Goal: Task Accomplishment & Management: Complete application form

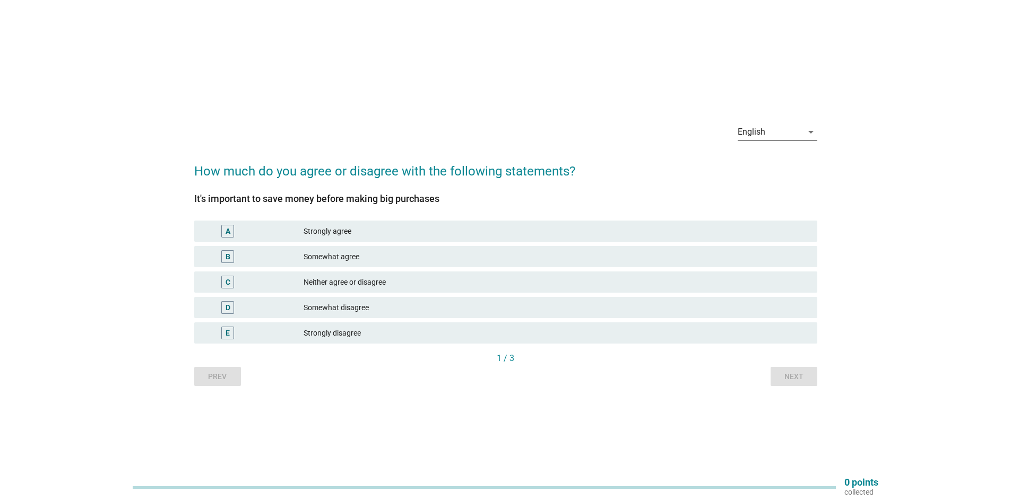
click at [781, 131] on div "English" at bounding box center [770, 132] width 65 height 17
click at [779, 169] on div "Bahasa Melayu" at bounding box center [777, 166] width 63 height 13
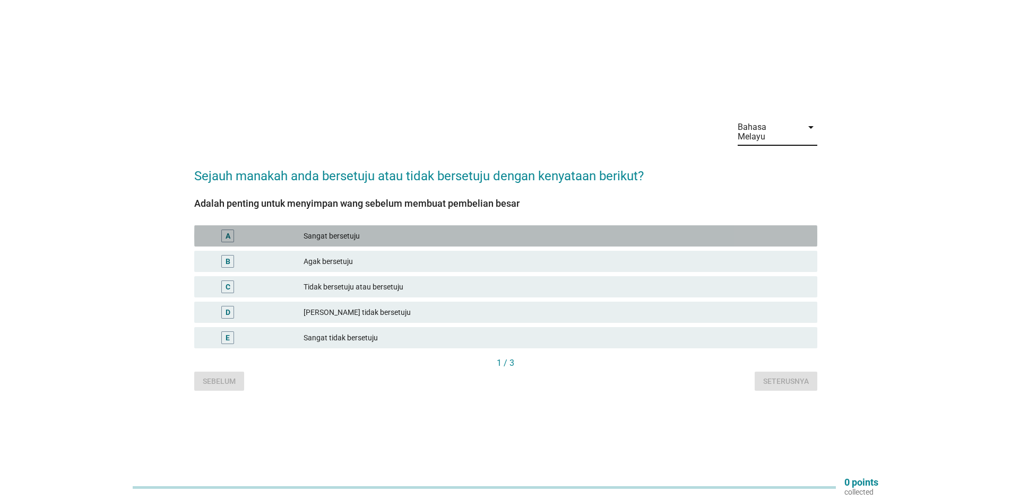
click at [366, 230] on div "Sangat bersetuju" at bounding box center [556, 236] width 505 height 13
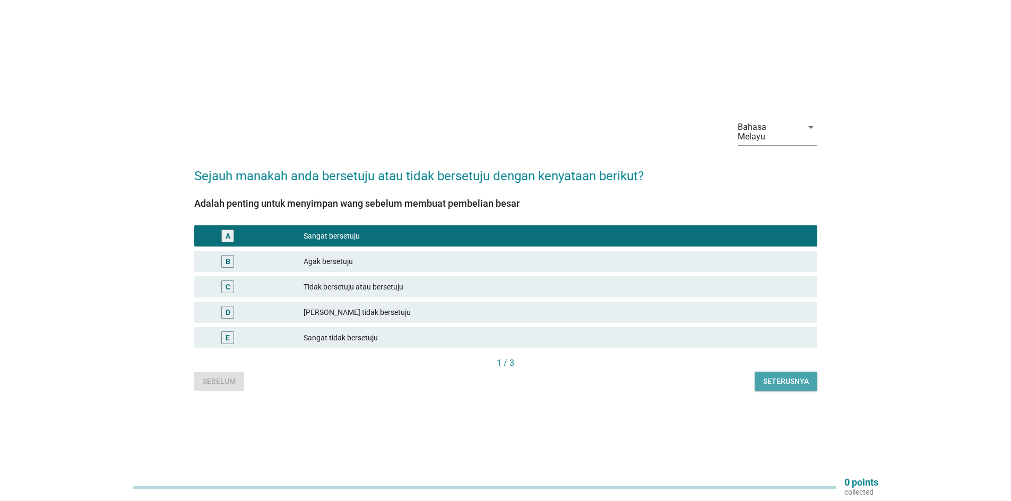
click at [804, 376] on div "Seterusnya" at bounding box center [786, 381] width 46 height 11
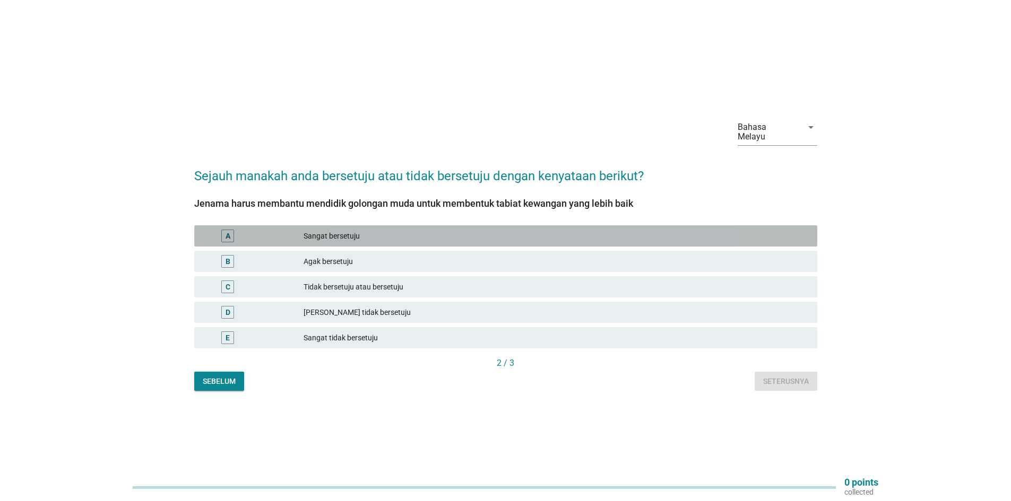
click at [399, 239] on div "A Sangat bersetuju" at bounding box center [505, 236] width 623 height 21
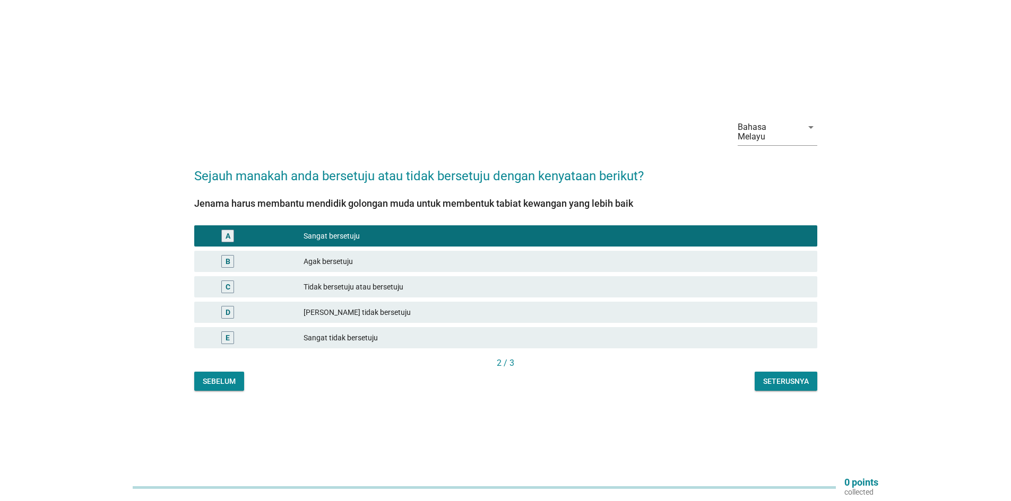
click at [785, 376] on div "Seterusnya" at bounding box center [786, 381] width 46 height 11
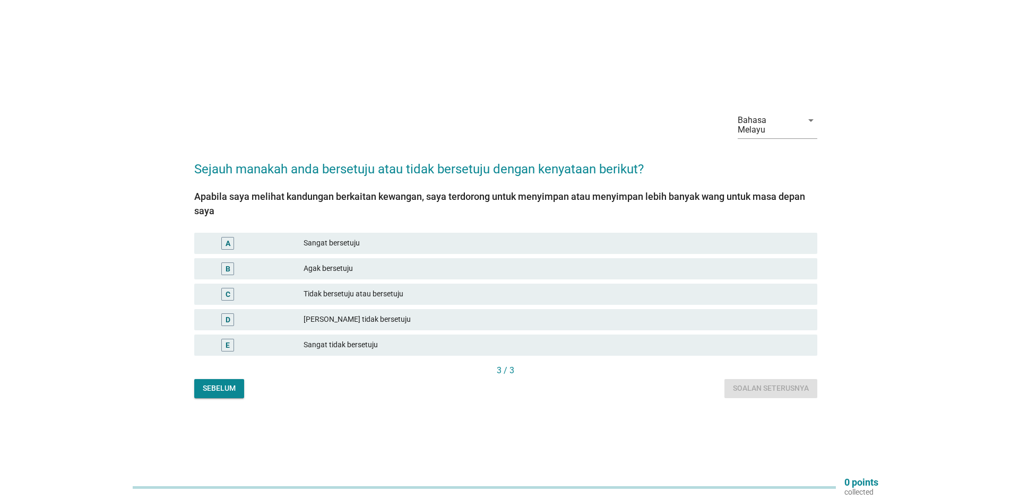
click at [383, 288] on div "Tidak bersetuju atau bersetuju" at bounding box center [556, 294] width 505 height 13
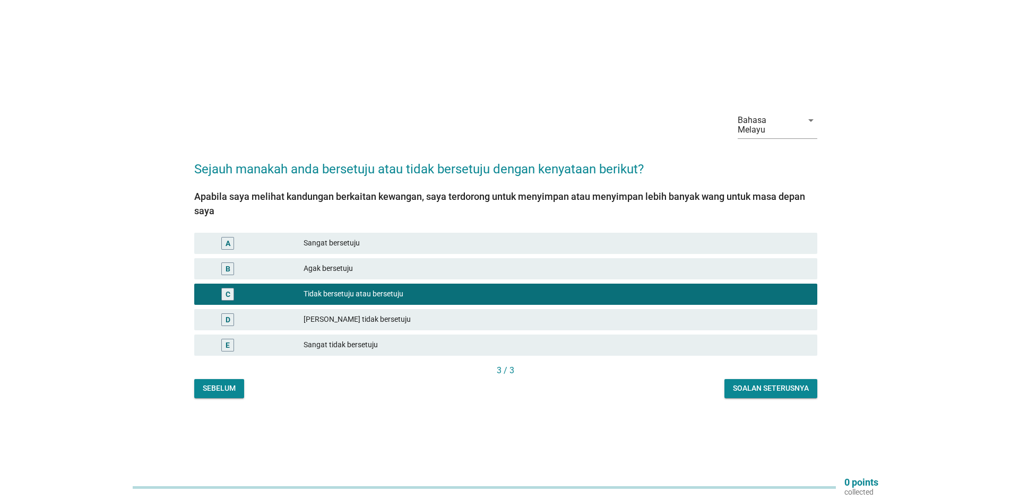
click at [796, 383] on div "Soalan seterusnya" at bounding box center [771, 388] width 76 height 11
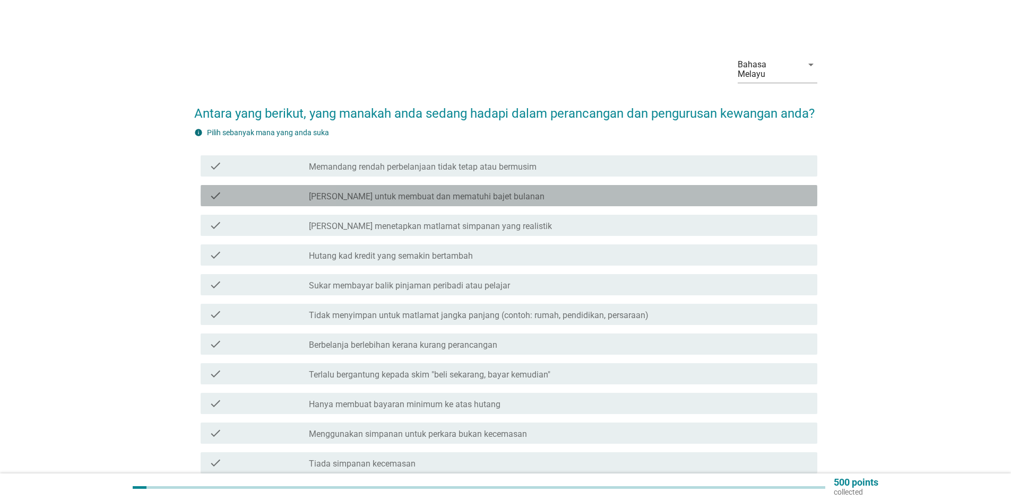
click at [469, 202] on label "[PERSON_NAME] untuk membuat dan mematuhi bajet bulanan" at bounding box center [427, 197] width 236 height 11
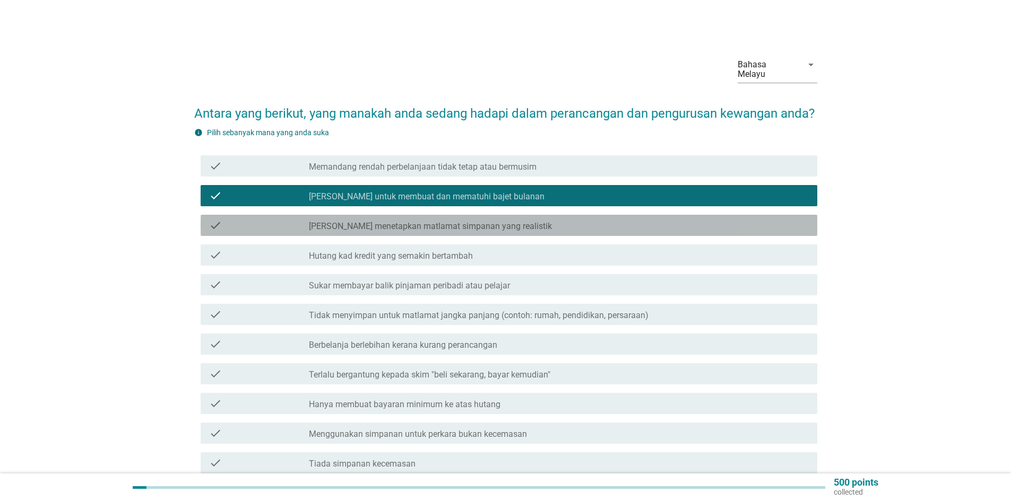
click at [606, 236] on div "check check_box_outline_blank Sukar menetapkan matlamat simpanan yang realistik" at bounding box center [509, 225] width 617 height 21
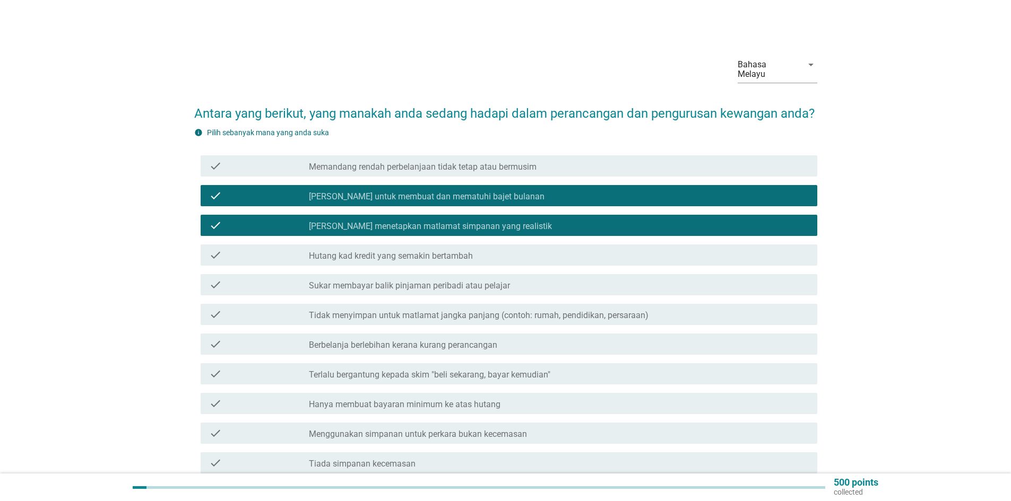
click at [554, 262] on div "check_box_outline_blank Hutang kad kredit yang semakin bertambah" at bounding box center [559, 255] width 500 height 13
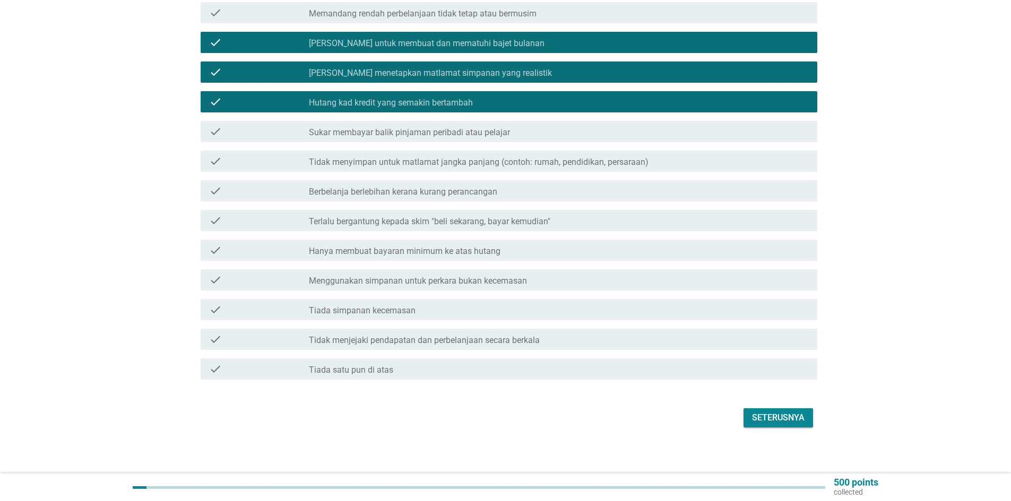
scroll to position [168, 0]
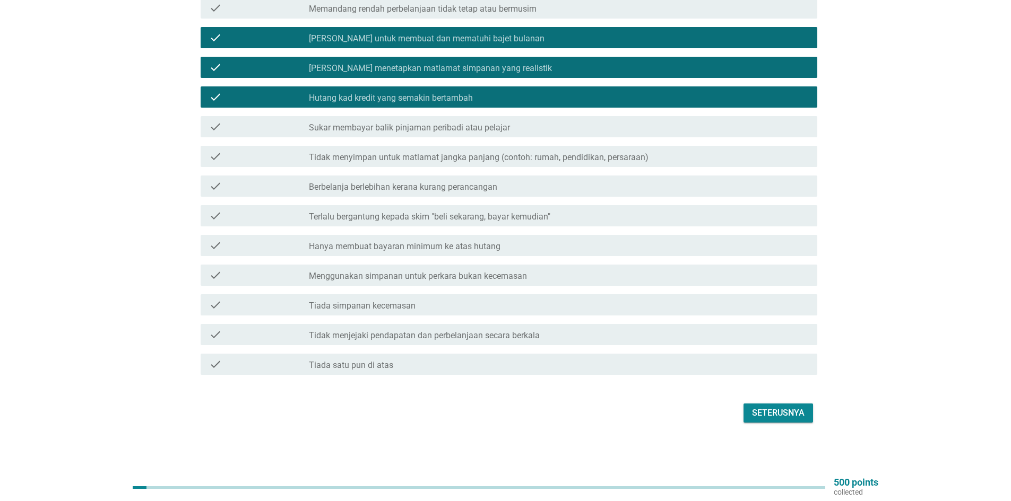
click at [538, 94] on div "check_box_outline_blank Hutang kad kredit yang semakin bertambah" at bounding box center [559, 97] width 500 height 13
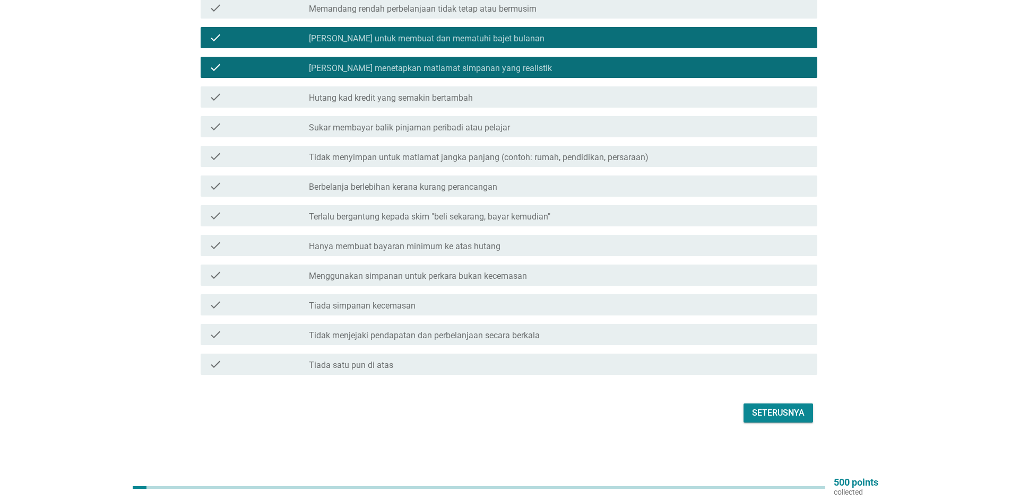
click at [491, 339] on label "Tidak menjejaki pendapatan dan perbelanjaan secara berkala" at bounding box center [424, 336] width 231 height 11
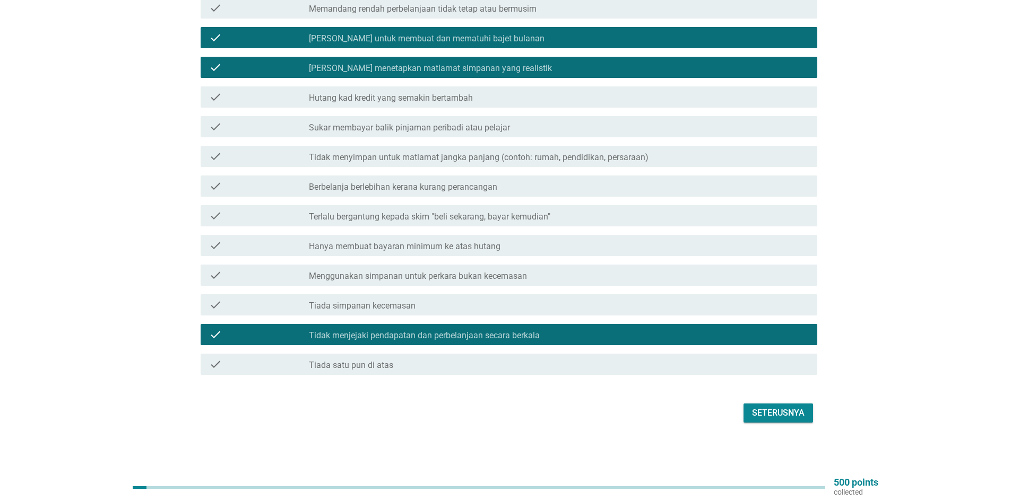
click at [506, 304] on div "check_box_outline_blank Tiada simpanan kecemasan" at bounding box center [559, 305] width 500 height 13
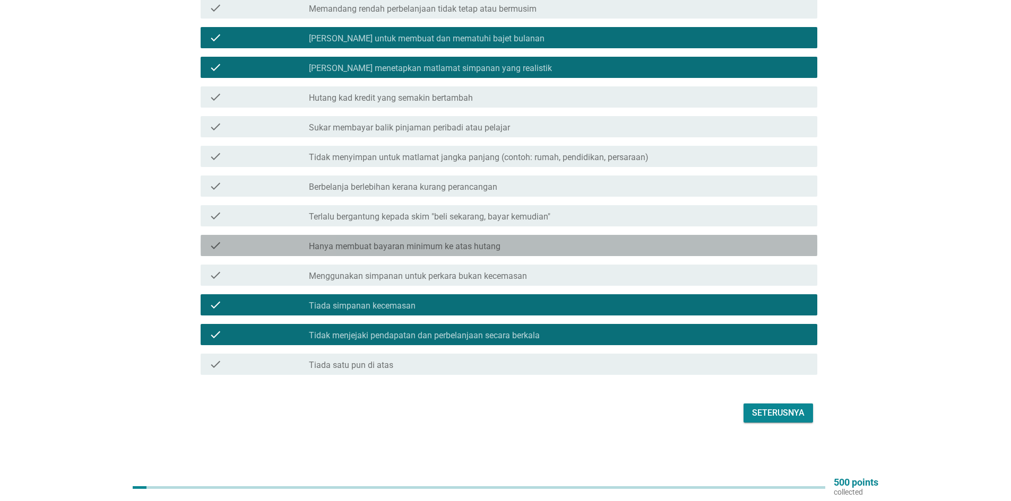
click at [530, 243] on div "check_box_outline_blank Hanya membuat bayaran minimum ke atas hutang" at bounding box center [559, 245] width 500 height 13
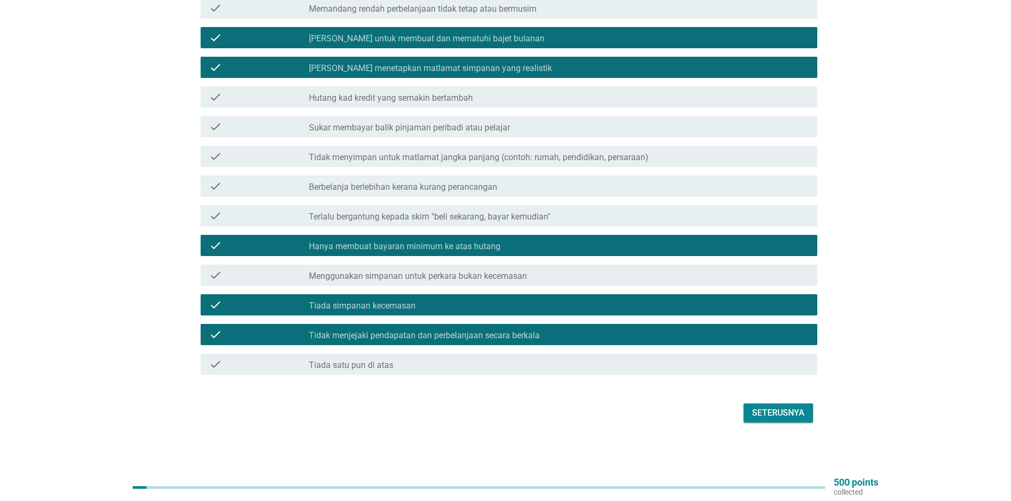
click at [555, 136] on div "check check_box_outline_blank Sukar membayar balik pinjaman peribadi atau pelaj…" at bounding box center [509, 126] width 617 height 21
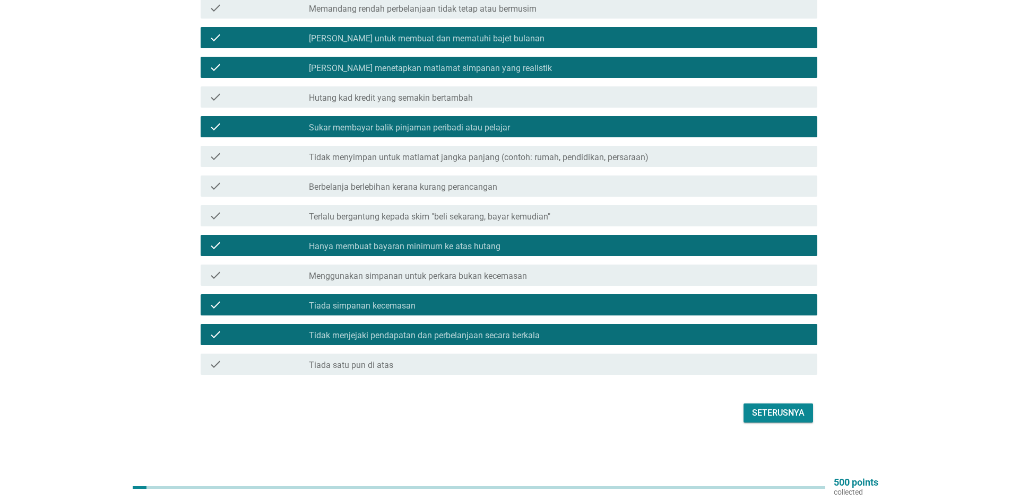
click at [779, 411] on div "Seterusnya" at bounding box center [778, 413] width 53 height 13
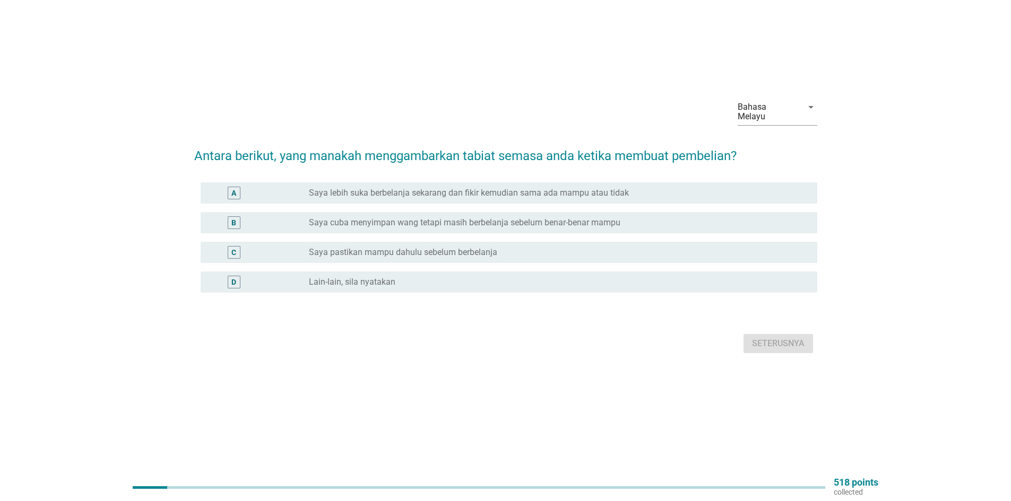
scroll to position [0, 0]
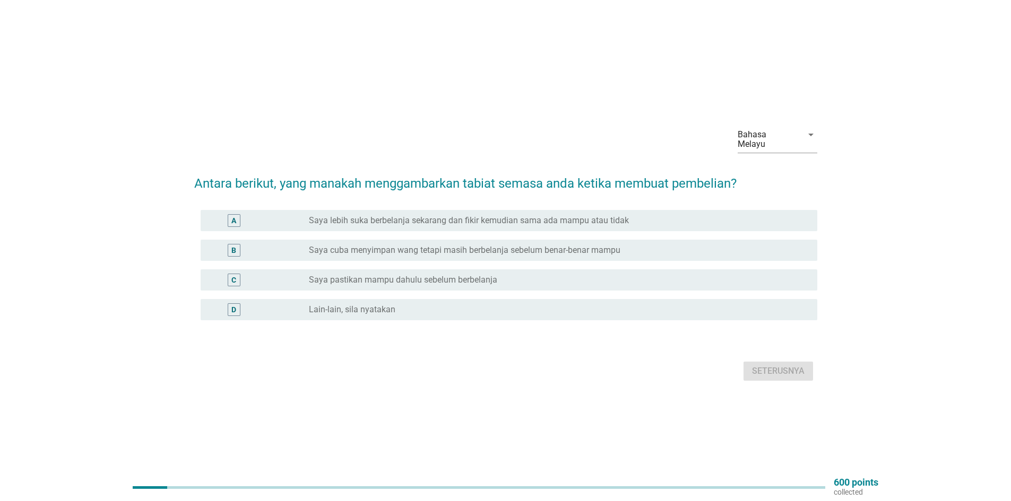
click at [454, 275] on label "Saya pastikan mampu dahulu sebelum berbelanja" at bounding box center [403, 280] width 188 height 11
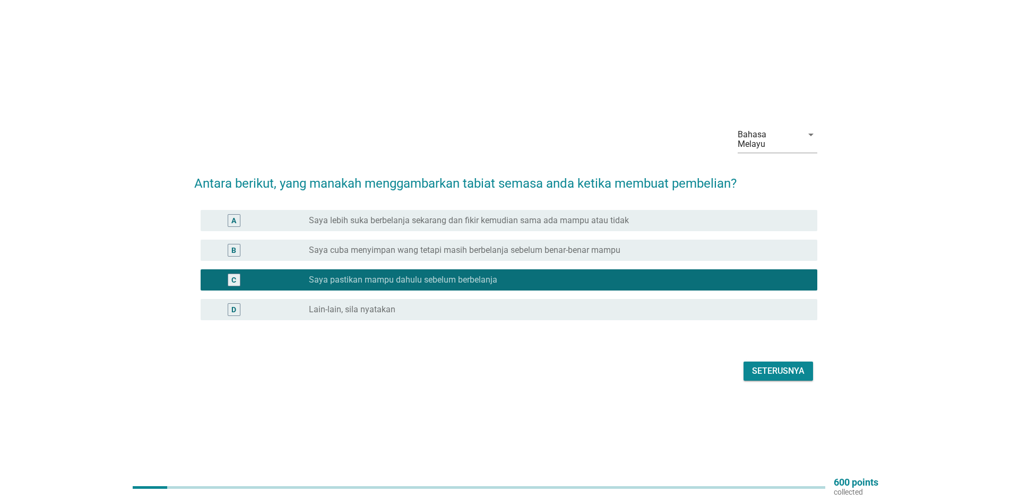
click at [760, 365] on div "Seterusnya" at bounding box center [778, 371] width 53 height 13
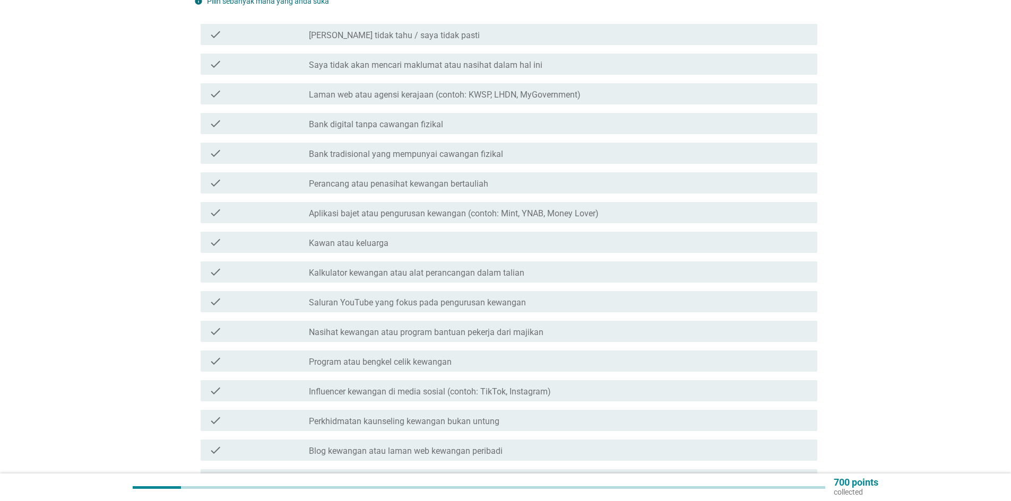
scroll to position [98, 0]
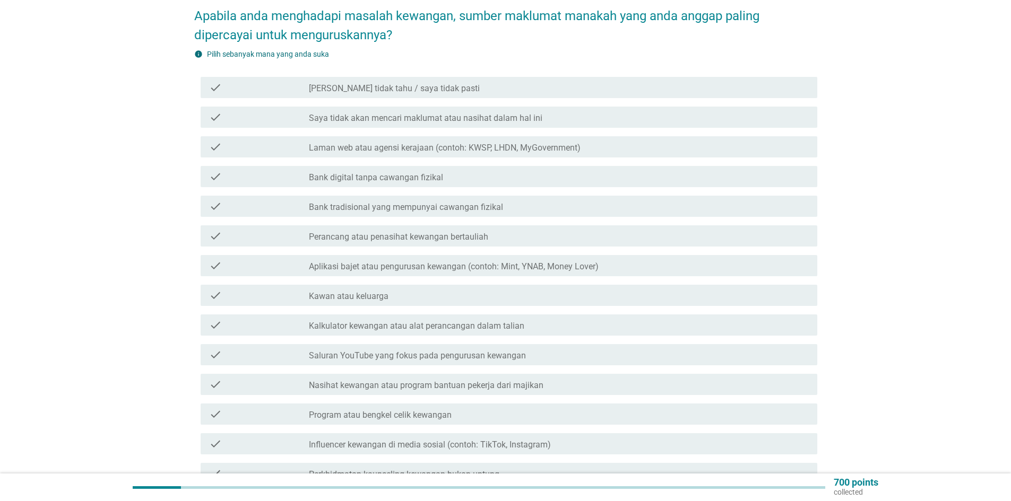
click at [411, 113] on label "Saya tidak akan mencari maklumat atau nasihat dalam hal ini" at bounding box center [426, 118] width 234 height 11
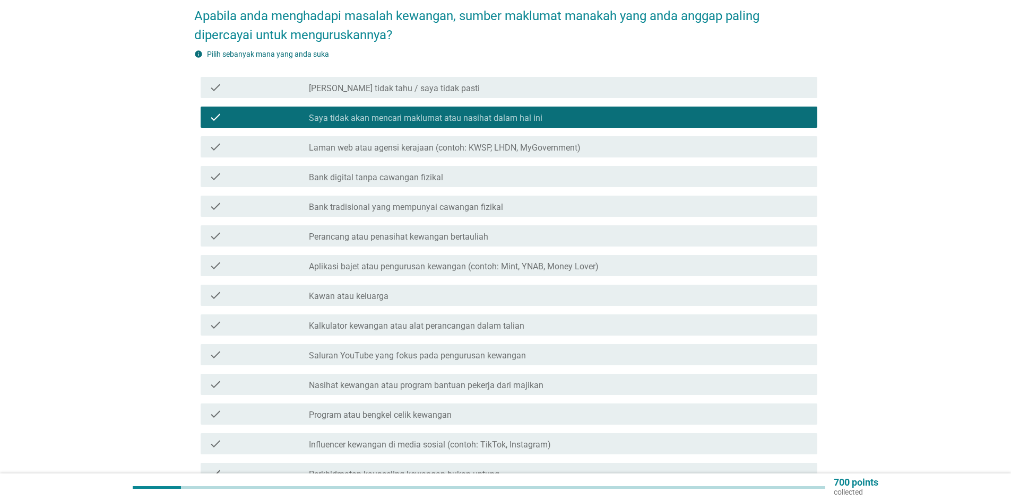
scroll to position [257, 0]
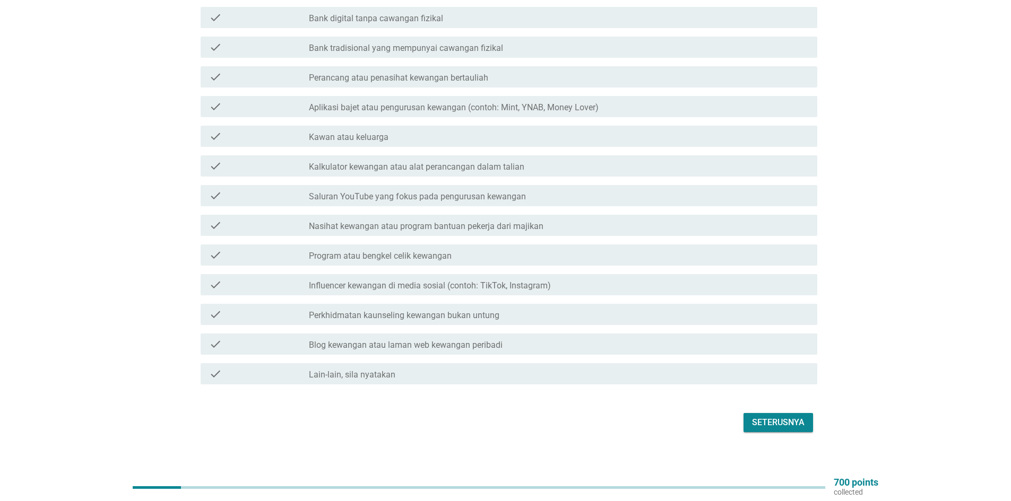
click at [784, 417] on div "Seterusnya" at bounding box center [778, 423] width 53 height 13
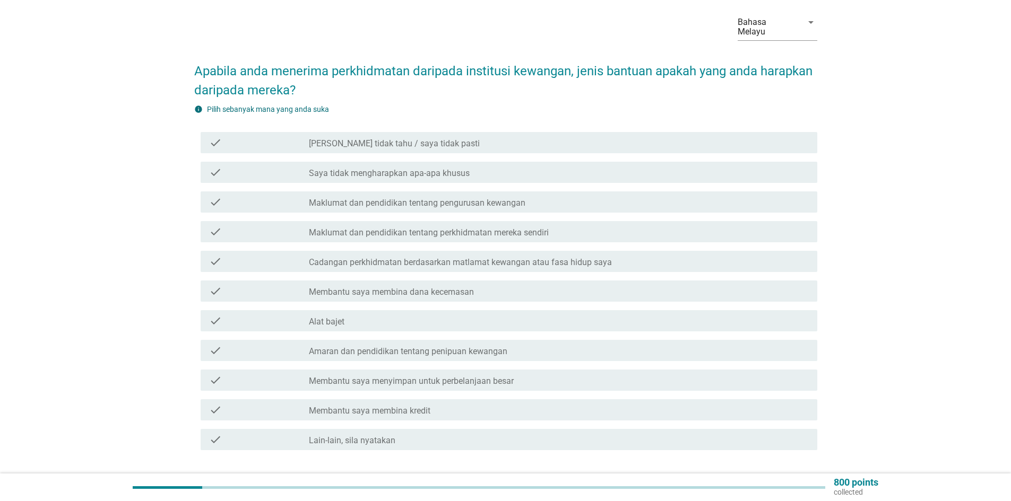
scroll to position [108, 0]
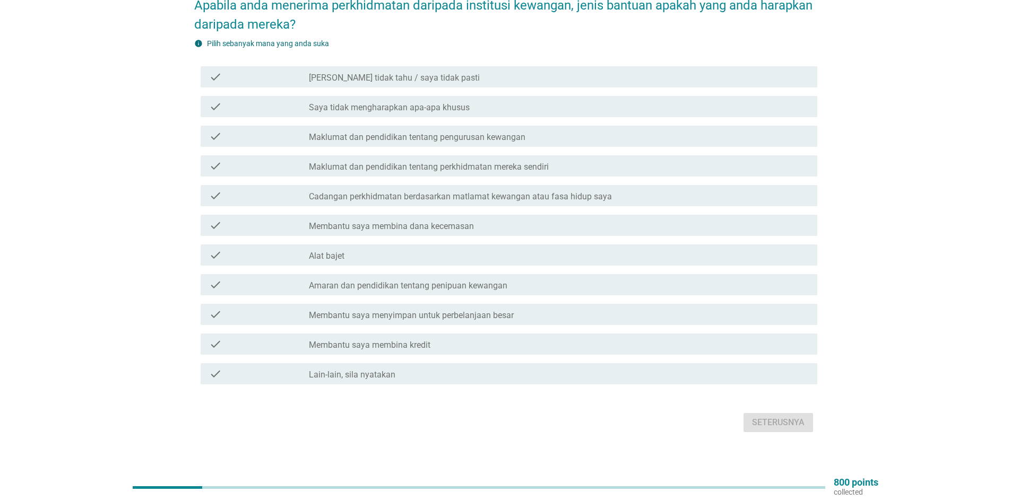
click at [386, 310] on label "Membantu saya menyimpan untuk perbelanjaan besar" at bounding box center [411, 315] width 205 height 11
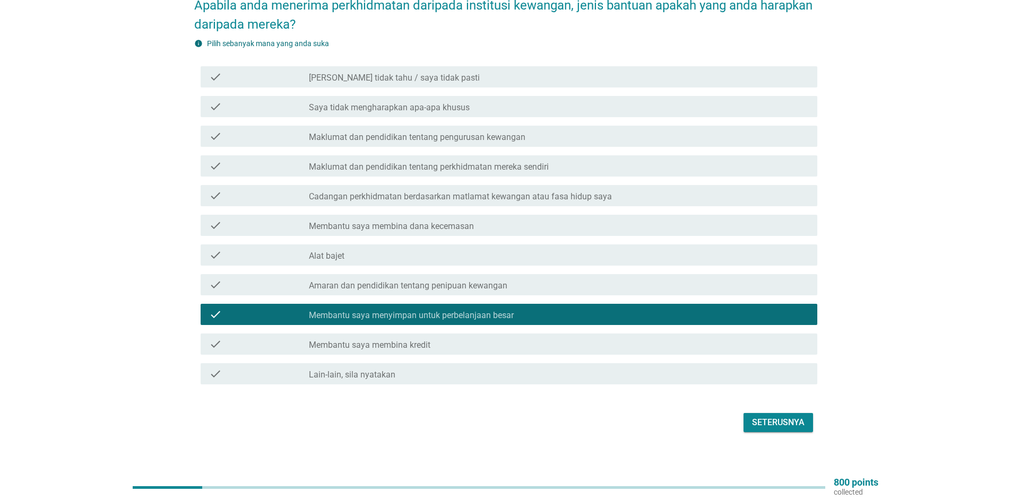
click at [394, 221] on label "Membantu saya membina dana kecemasan" at bounding box center [391, 226] width 165 height 11
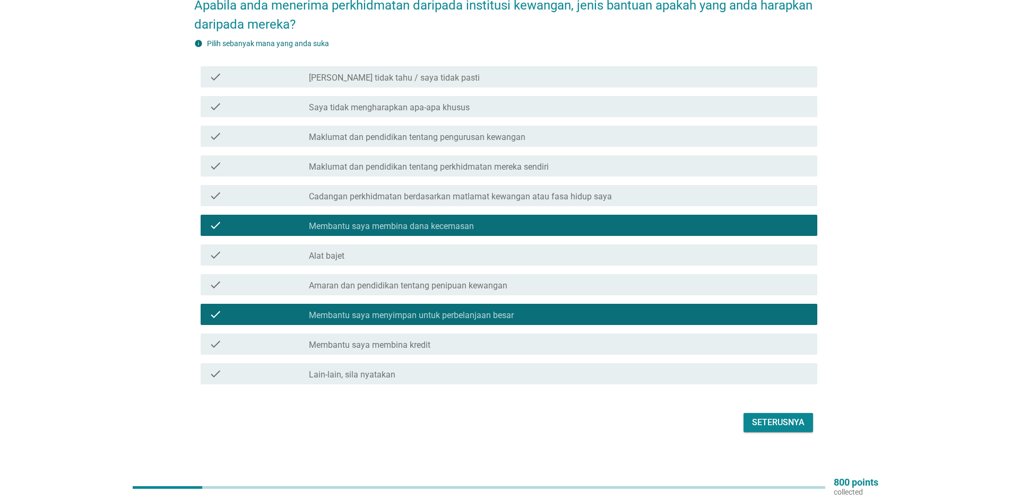
click at [776, 417] on div "Seterusnya" at bounding box center [778, 423] width 53 height 13
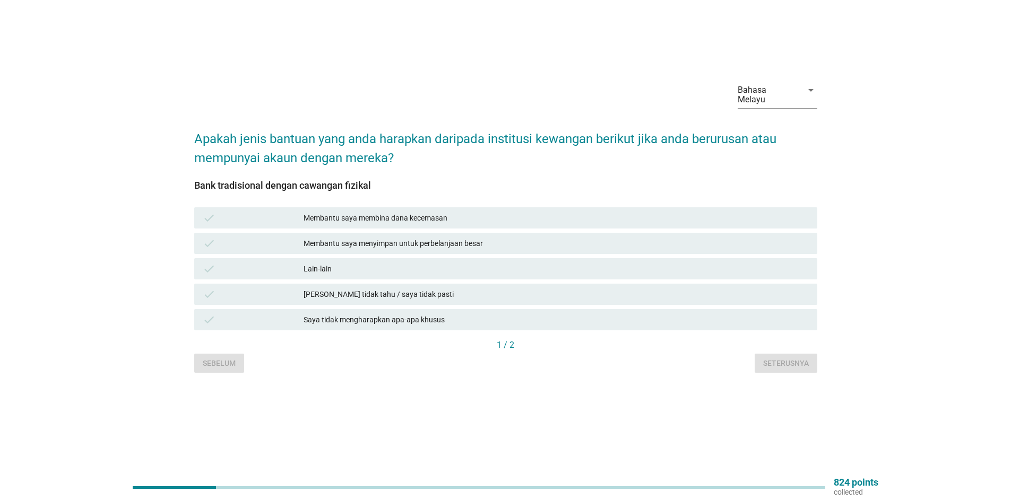
scroll to position [0, 0]
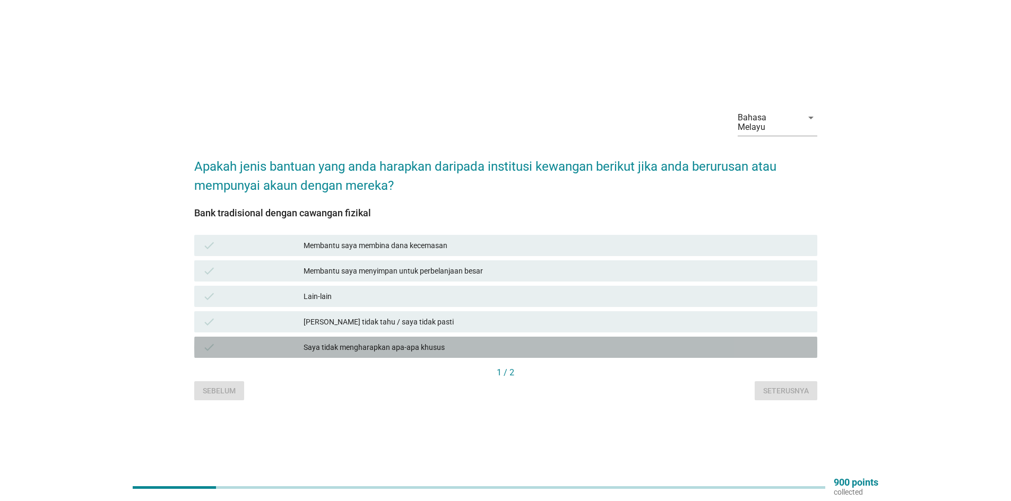
click at [392, 344] on div "Saya tidak mengharapkan apa-apa khusus" at bounding box center [556, 347] width 505 height 13
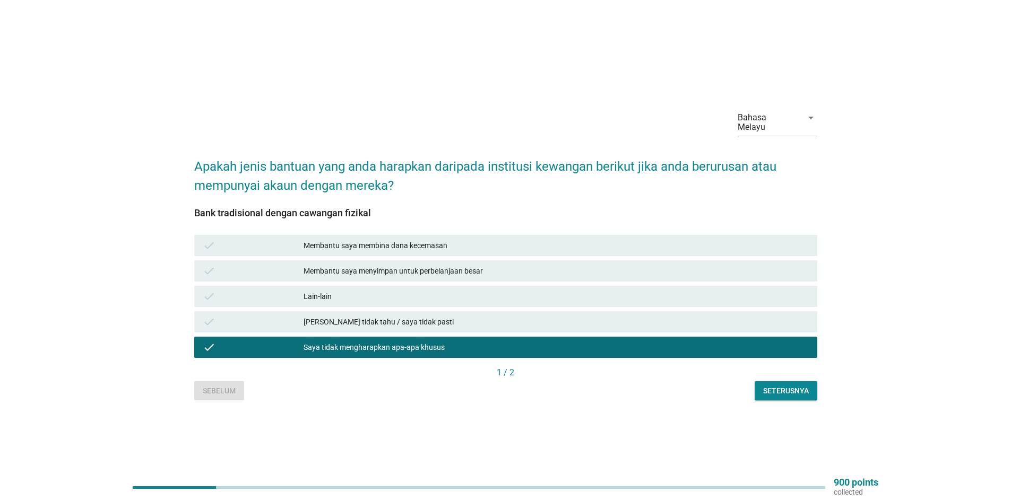
click at [793, 388] on div "Seterusnya" at bounding box center [786, 391] width 46 height 11
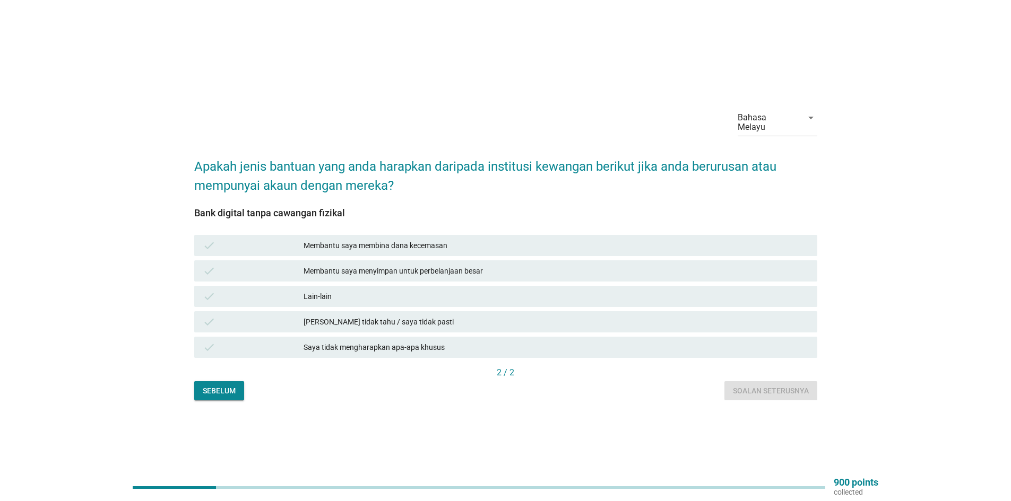
click at [362, 342] on div "Saya tidak mengharapkan apa-apa khusus" at bounding box center [556, 347] width 505 height 13
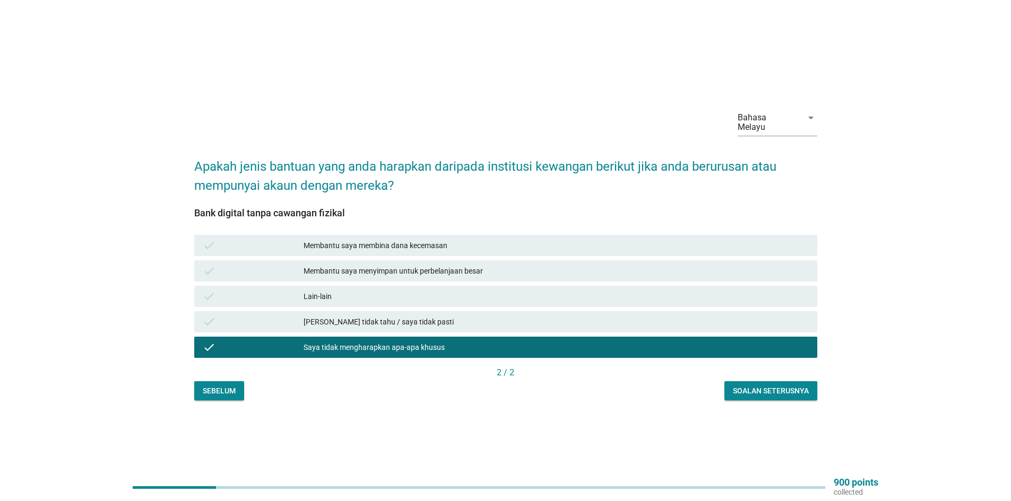
click at [799, 396] on div "Bahasa Melayu arrow_drop_down Apakah jenis bantuan yang anda harapkan daripada …" at bounding box center [506, 250] width 640 height 317
click at [787, 390] on div "Soalan seterusnya" at bounding box center [771, 391] width 76 height 11
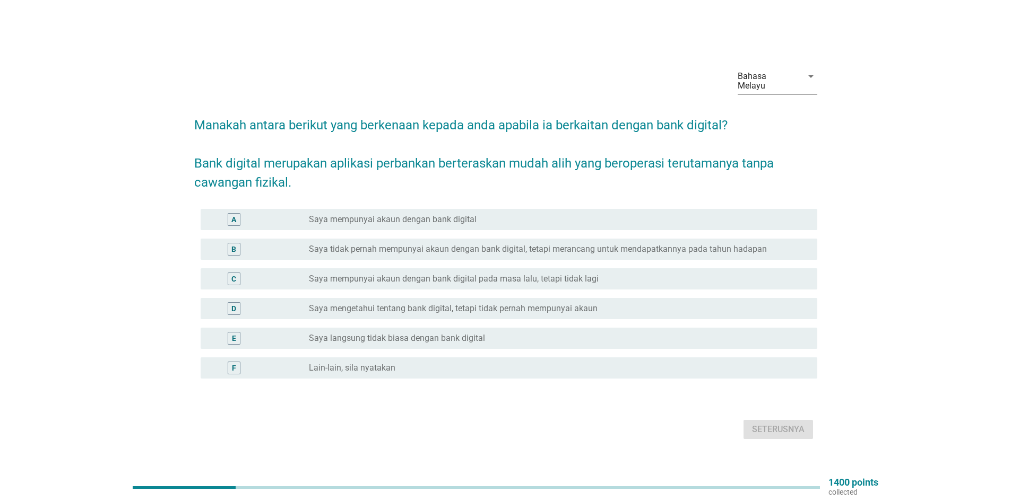
click at [431, 218] on label "Saya mempunyai akaun dengan bank digital" at bounding box center [393, 219] width 168 height 11
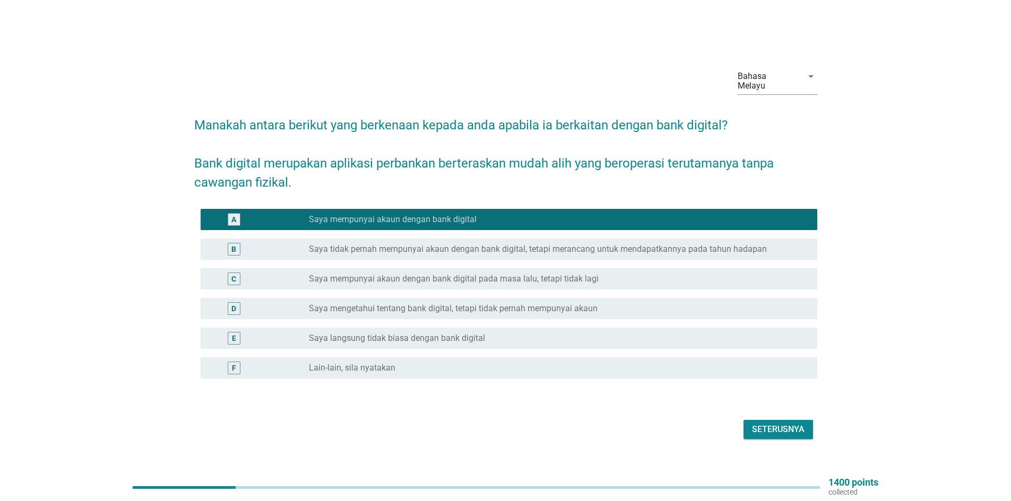
click at [776, 425] on div "Seterusnya" at bounding box center [778, 429] width 53 height 13
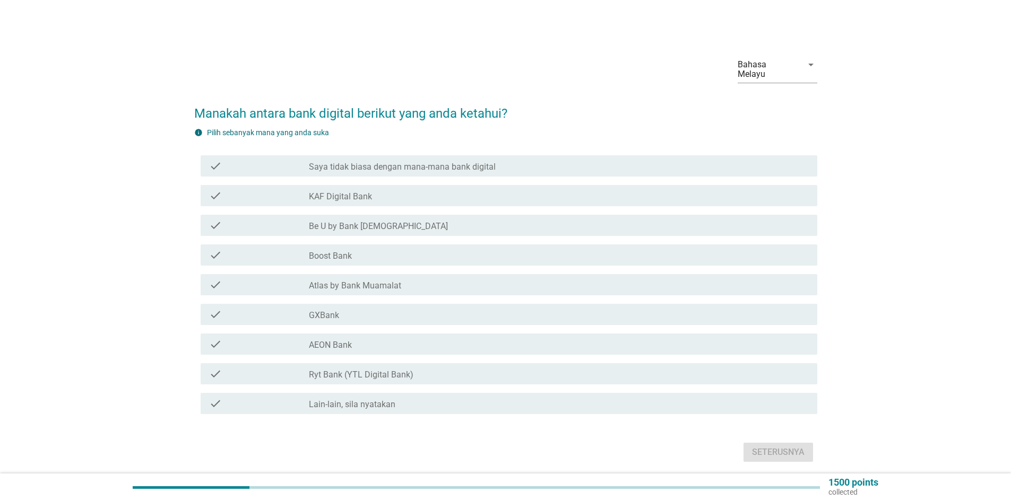
click at [360, 400] on label "Lain-lain, sila nyatakan" at bounding box center [352, 405] width 87 height 11
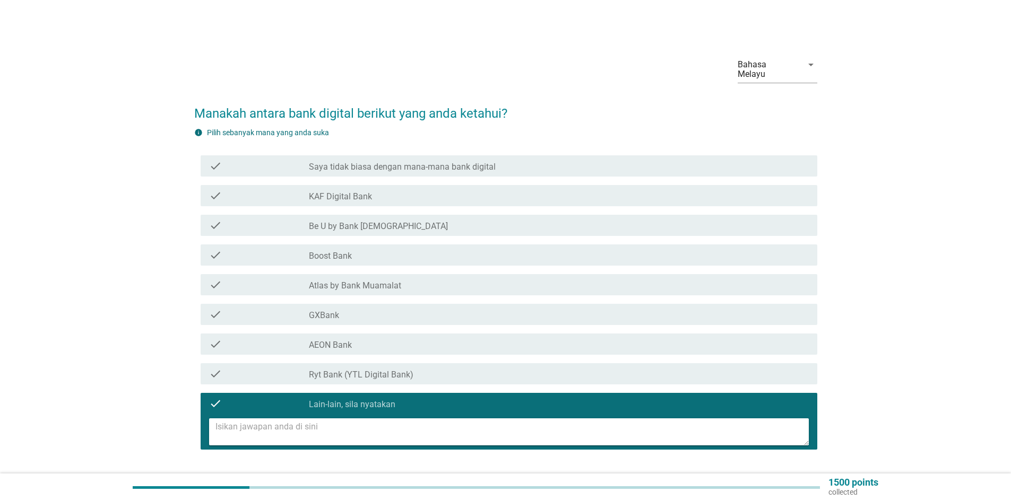
click at [348, 429] on textarea at bounding box center [511, 432] width 593 height 27
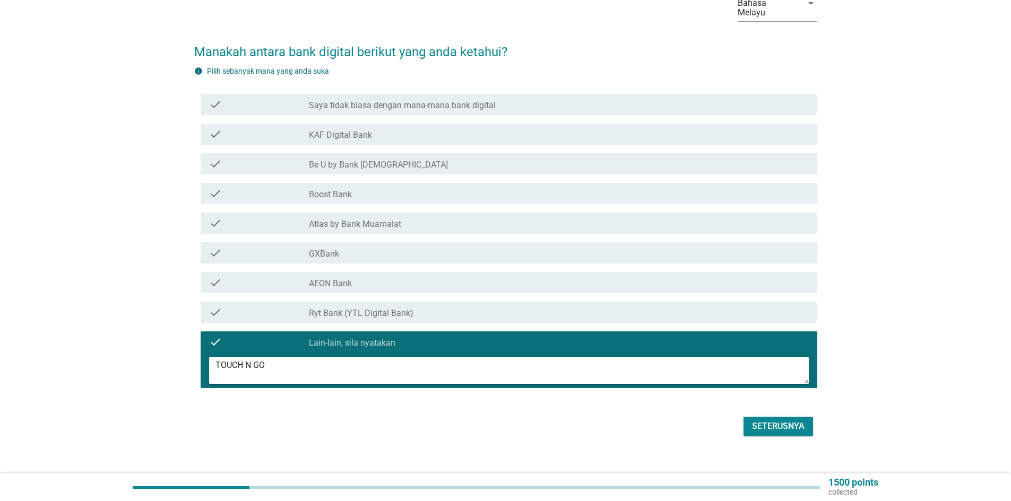
scroll to position [65, 0]
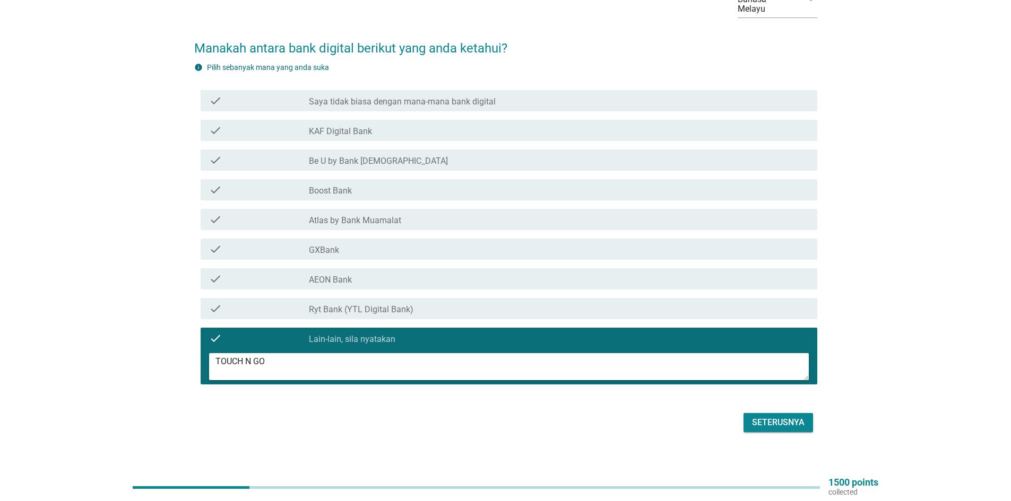
type textarea "TOUCH N GO"
click at [774, 417] on div "Seterusnya" at bounding box center [778, 423] width 53 height 13
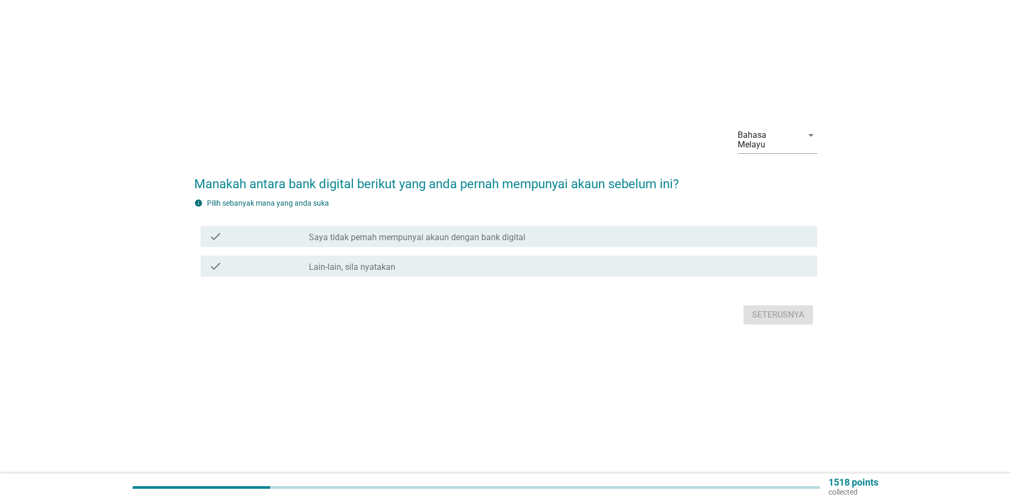
scroll to position [0, 0]
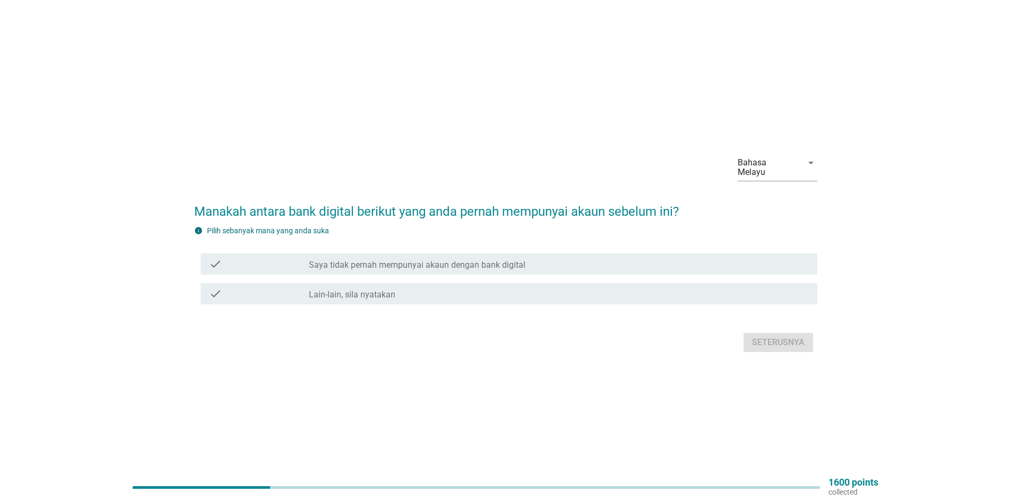
click at [373, 290] on label "Lain-lain, sila nyatakan" at bounding box center [352, 295] width 87 height 11
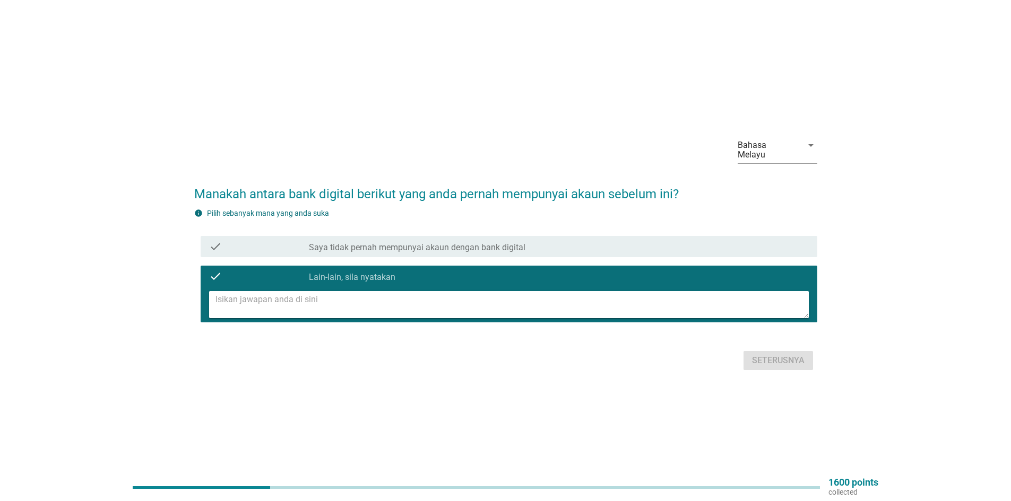
click at [369, 293] on textarea at bounding box center [511, 304] width 593 height 27
type textarea "TOUCH N GO"
click at [782, 355] on div "Seterusnya" at bounding box center [778, 360] width 53 height 13
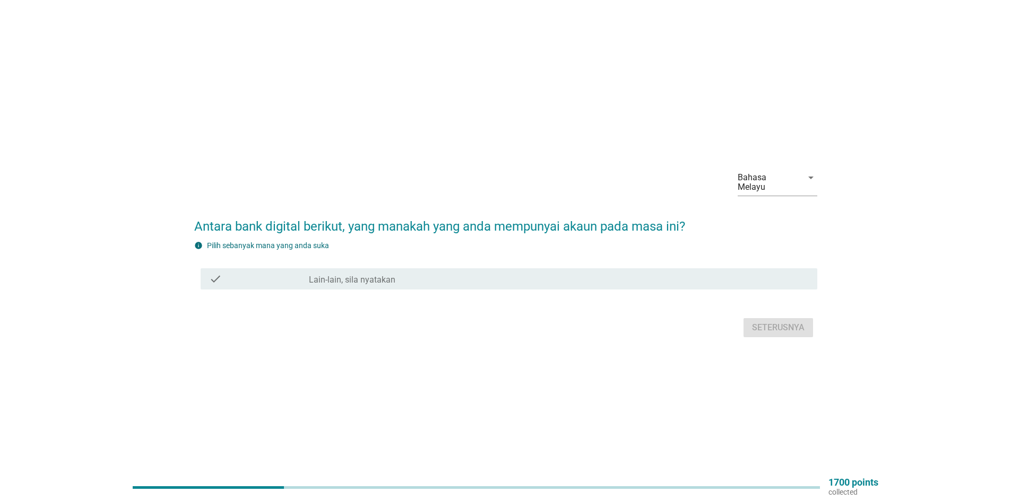
click at [445, 277] on div "check_box Lain-lain, sila nyatakan" at bounding box center [559, 279] width 500 height 13
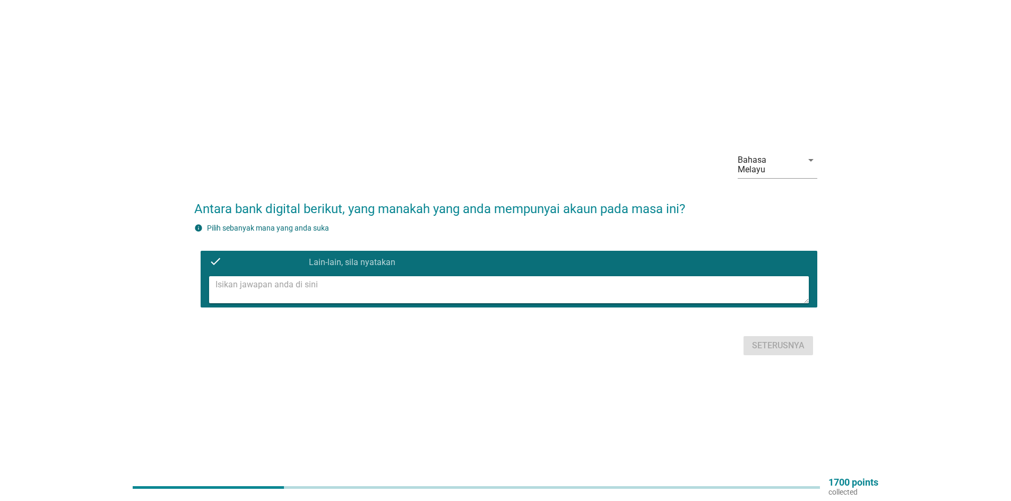
click at [355, 292] on textarea at bounding box center [511, 289] width 593 height 27
type textarea "TOUCH N GO"
click at [754, 340] on div "Seterusnya" at bounding box center [778, 346] width 53 height 13
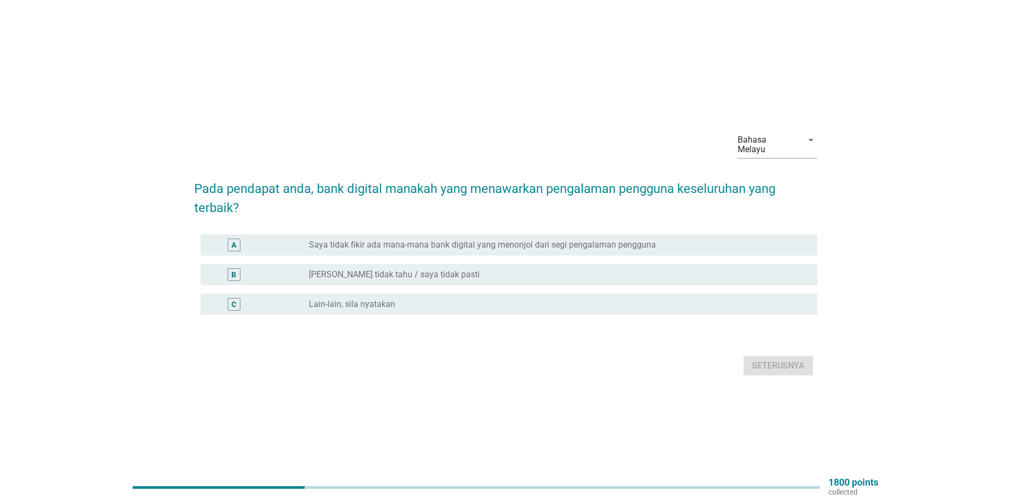
click at [525, 240] on label "Saya tidak fikir ada mana-mana bank digital yang menonjol dari segi pengalaman …" at bounding box center [482, 245] width 347 height 11
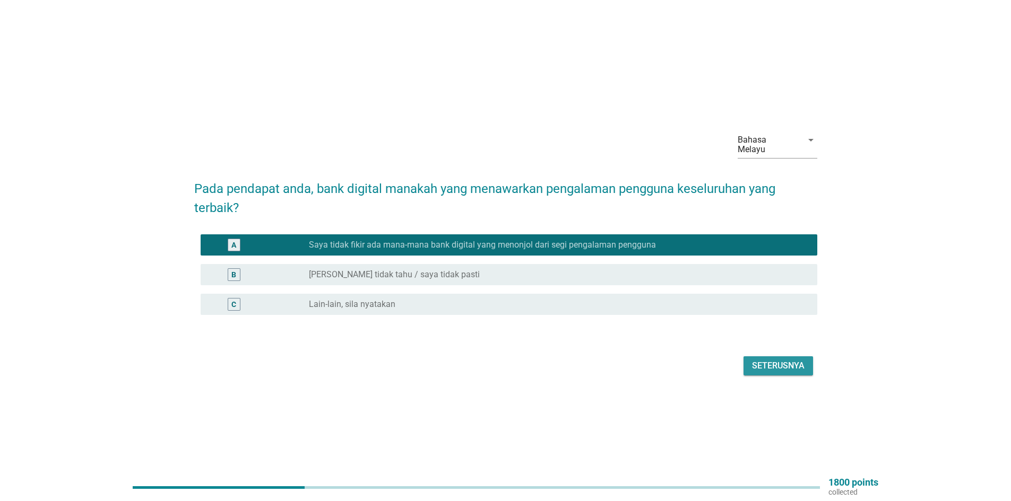
drag, startPoint x: 798, startPoint y: 363, endPoint x: 152, endPoint y: 237, distance: 658.0
click at [797, 363] on div "Seterusnya" at bounding box center [778, 366] width 53 height 13
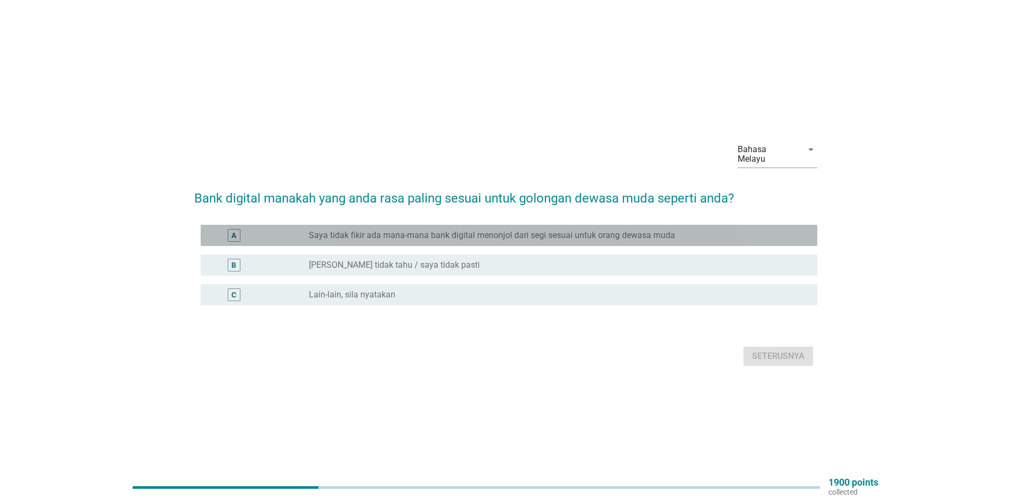
click at [553, 231] on label "Saya tidak fikir ada mana-mana bank digital menonjol dari segi sesuai untuk ora…" at bounding box center [492, 235] width 366 height 11
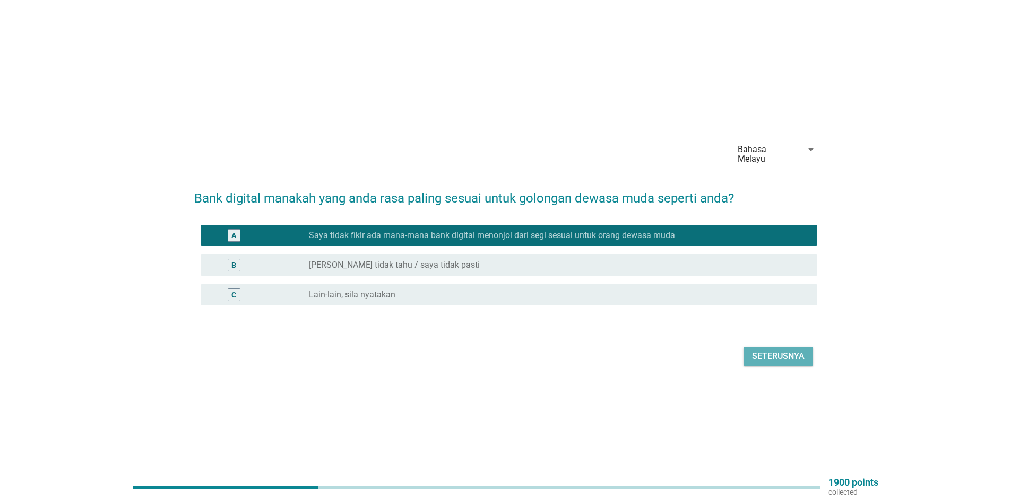
click at [781, 355] on div "Seterusnya" at bounding box center [778, 356] width 53 height 13
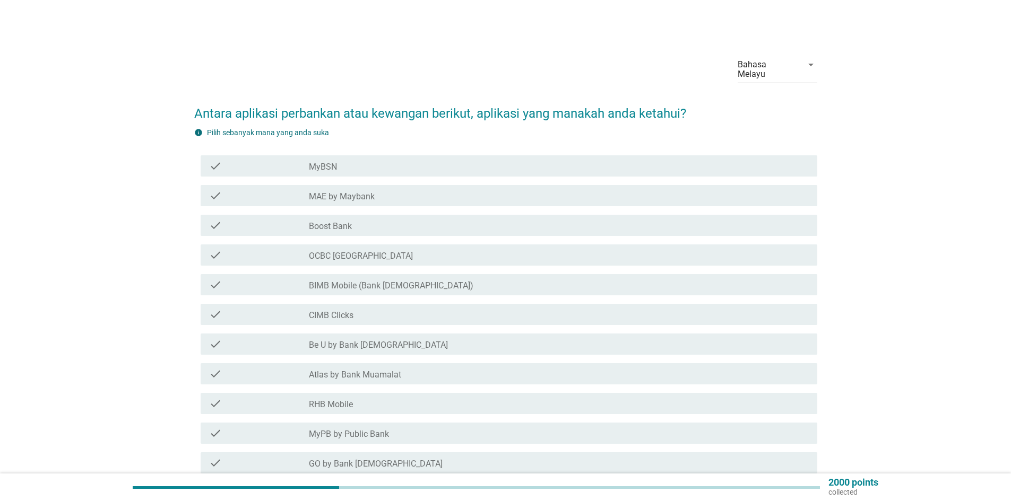
drag, startPoint x: 391, startPoint y: 182, endPoint x: 383, endPoint y: 195, distance: 15.0
click at [383, 193] on div "check check_box_outline_blank MAE by Maybank" at bounding box center [509, 195] width 617 height 21
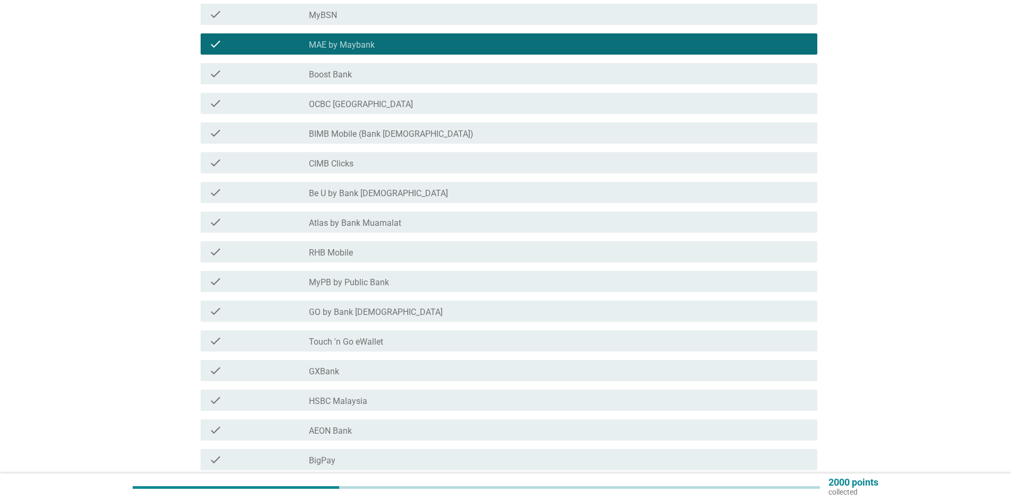
scroll to position [159, 0]
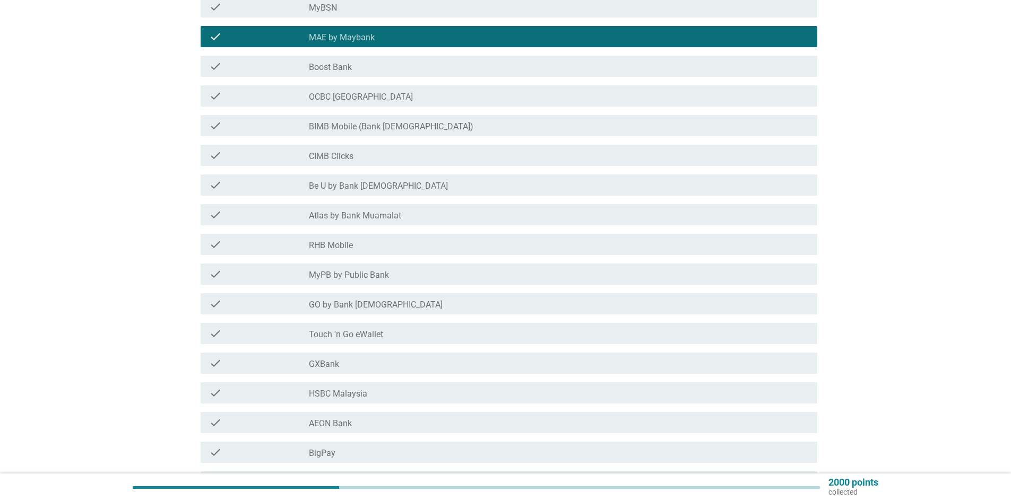
click at [412, 327] on div "check_box_outline_blank Touch 'n Go eWallet" at bounding box center [559, 333] width 500 height 13
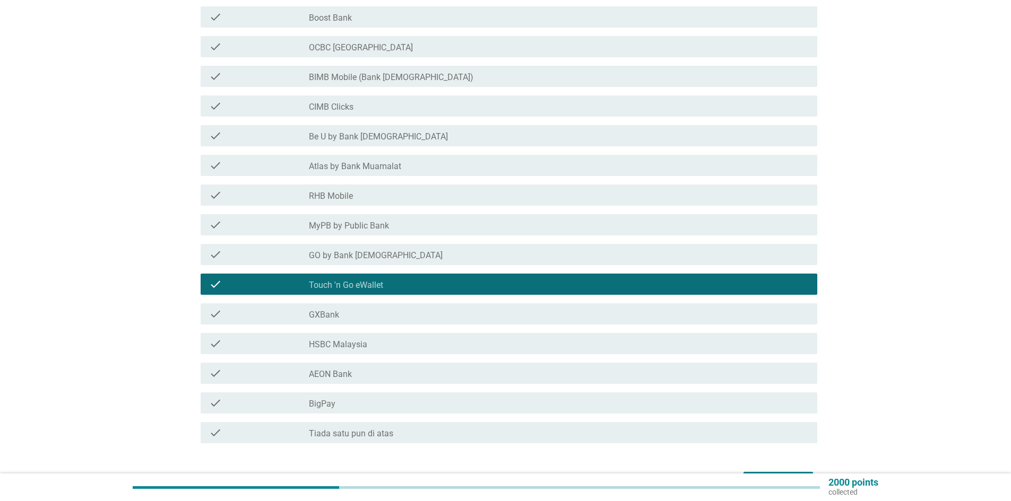
scroll to position [267, 0]
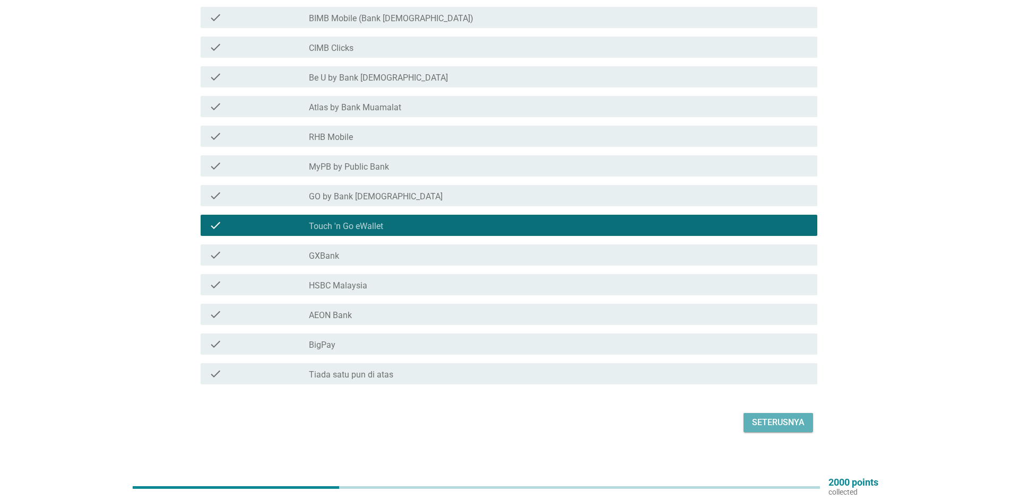
drag, startPoint x: 763, startPoint y: 413, endPoint x: 713, endPoint y: 403, distance: 50.3
click at [763, 417] on div "Seterusnya" at bounding box center [778, 423] width 53 height 13
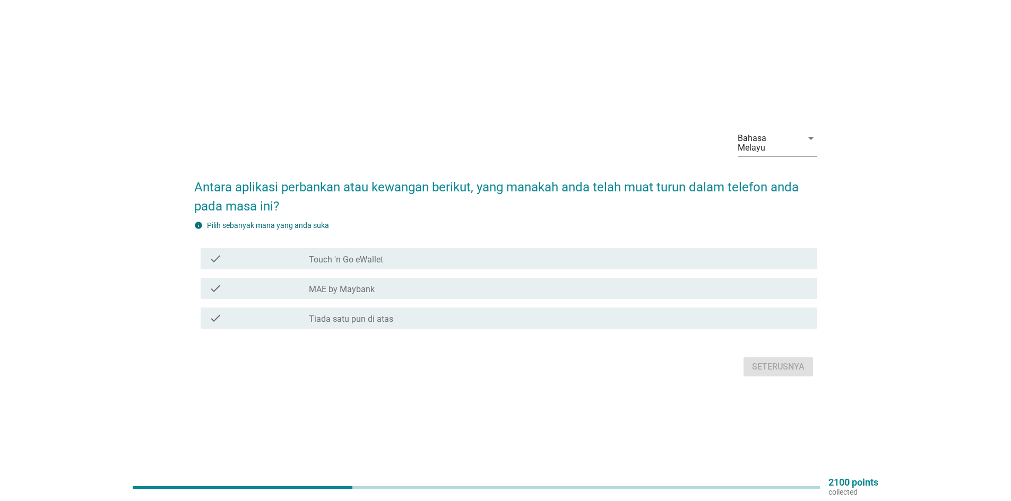
click at [370, 290] on div "check check_box_outline_blank MAE by Maybank" at bounding box center [509, 288] width 617 height 21
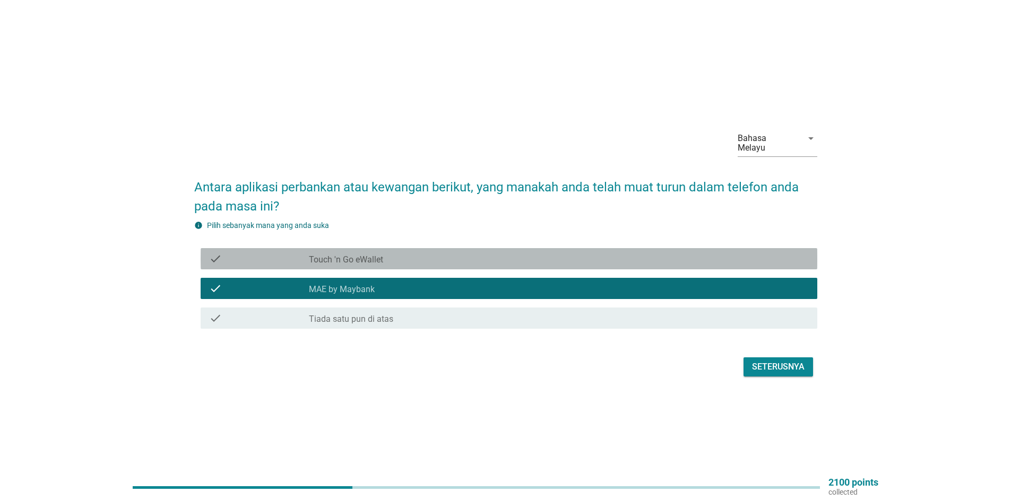
click at [372, 255] on label "Touch 'n Go eWallet" at bounding box center [346, 260] width 74 height 11
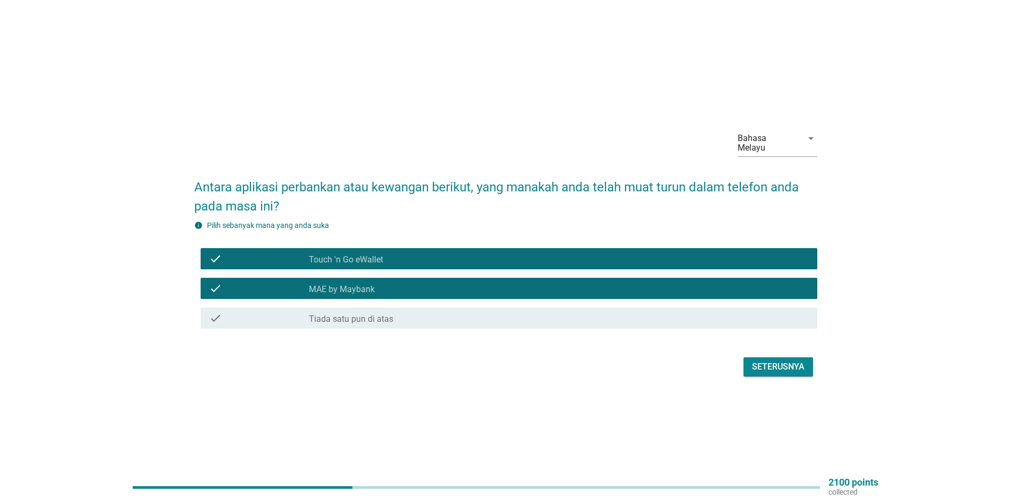
click at [769, 363] on div "Seterusnya" at bounding box center [778, 367] width 53 height 13
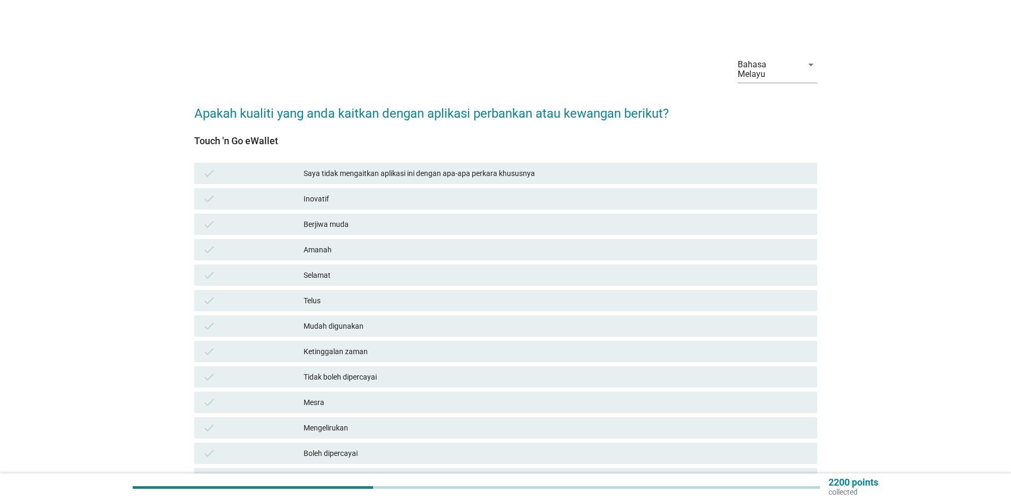
click at [367, 320] on div "Mudah digunakan" at bounding box center [556, 326] width 505 height 13
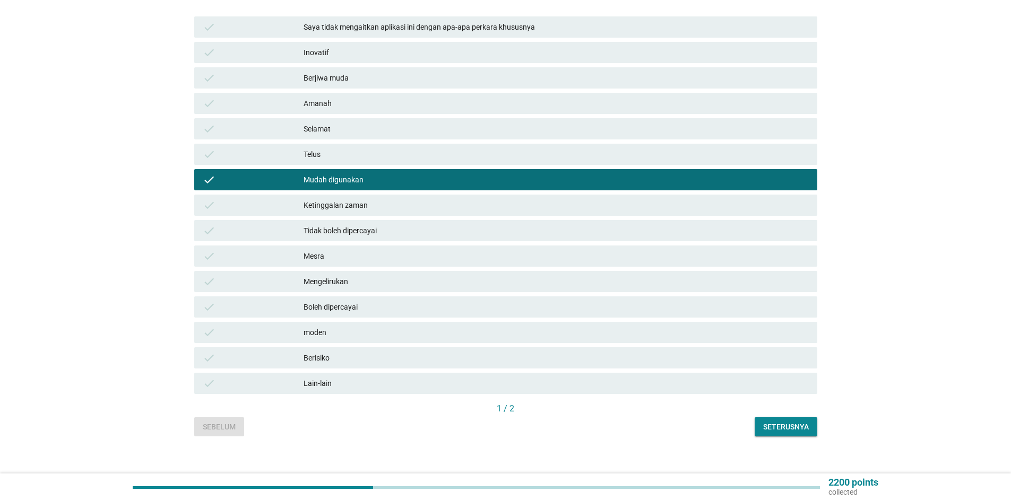
scroll to position [148, 0]
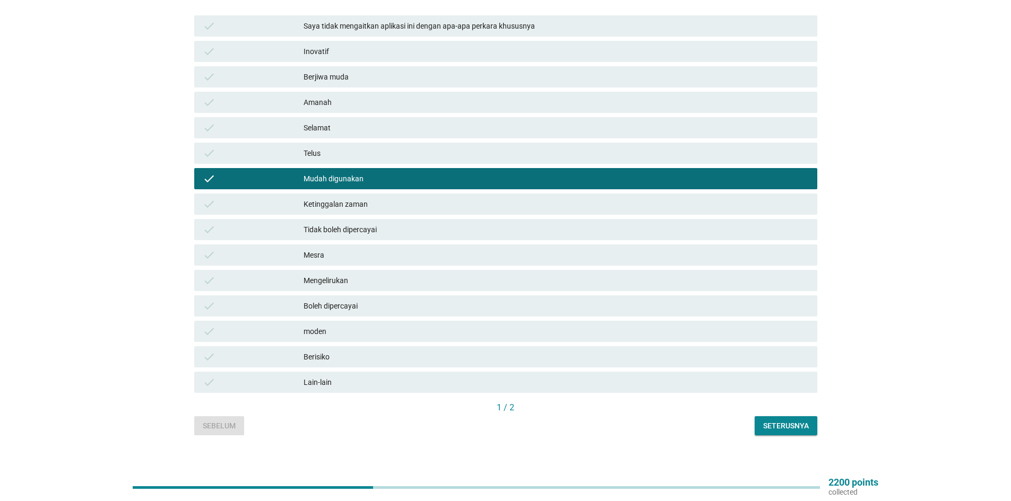
click at [764, 421] on div "Seterusnya" at bounding box center [786, 426] width 46 height 11
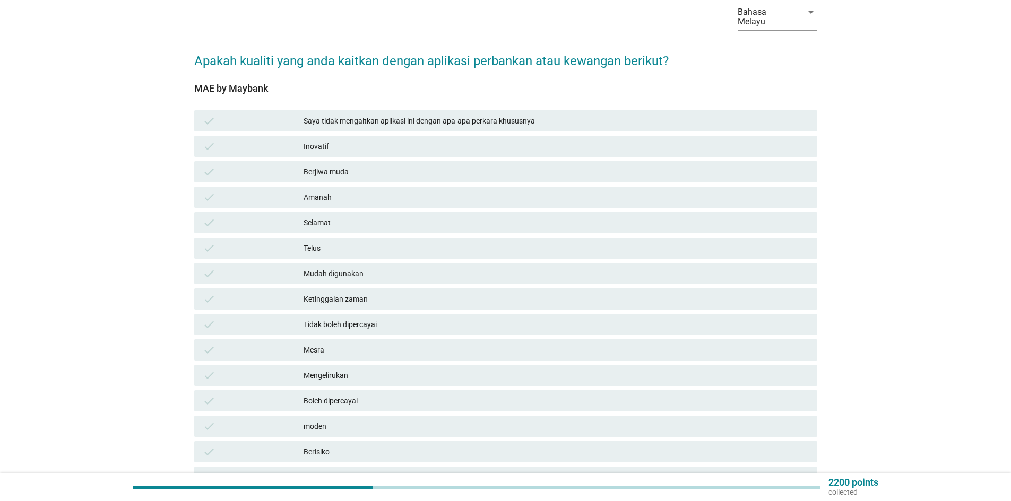
scroll to position [53, 0]
click at [407, 318] on div "Tidak boleh dipercayai" at bounding box center [556, 324] width 505 height 13
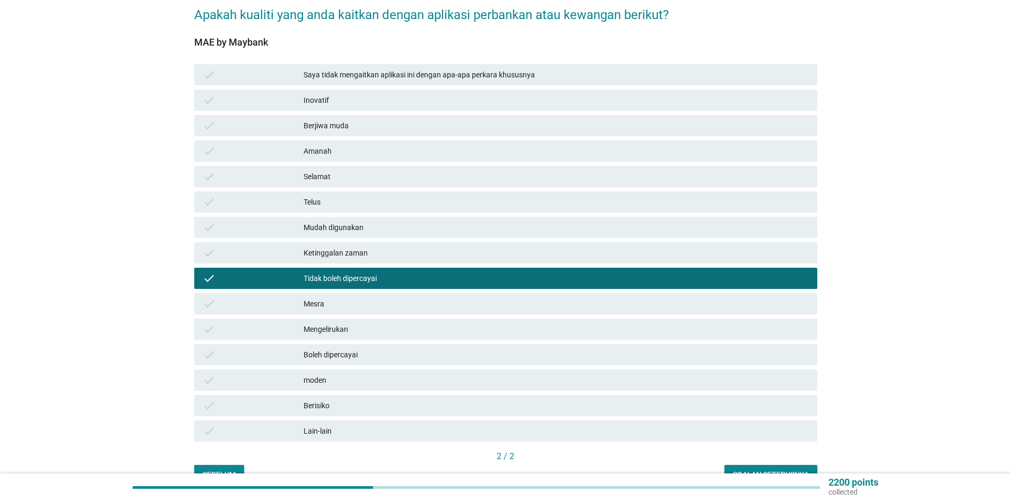
scroll to position [148, 0]
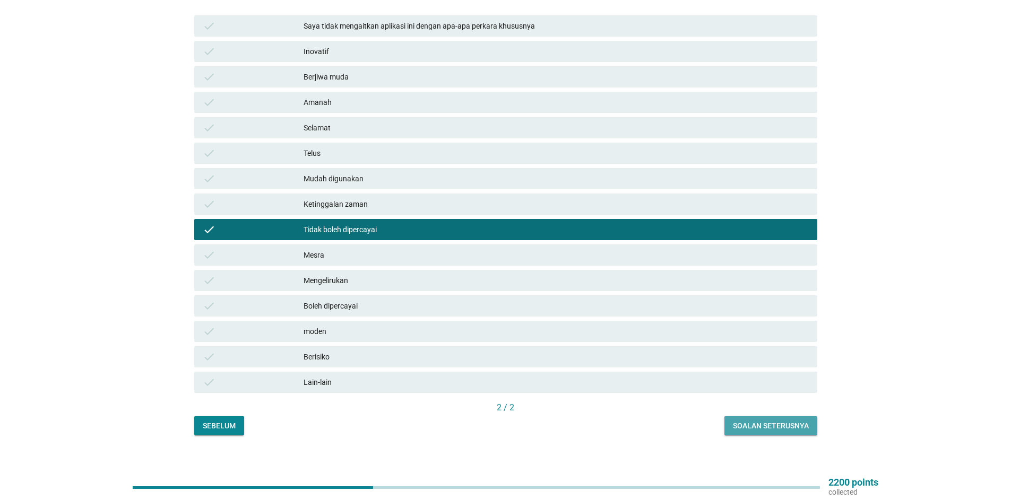
click at [767, 422] on div "Soalan seterusnya" at bounding box center [771, 426] width 76 height 11
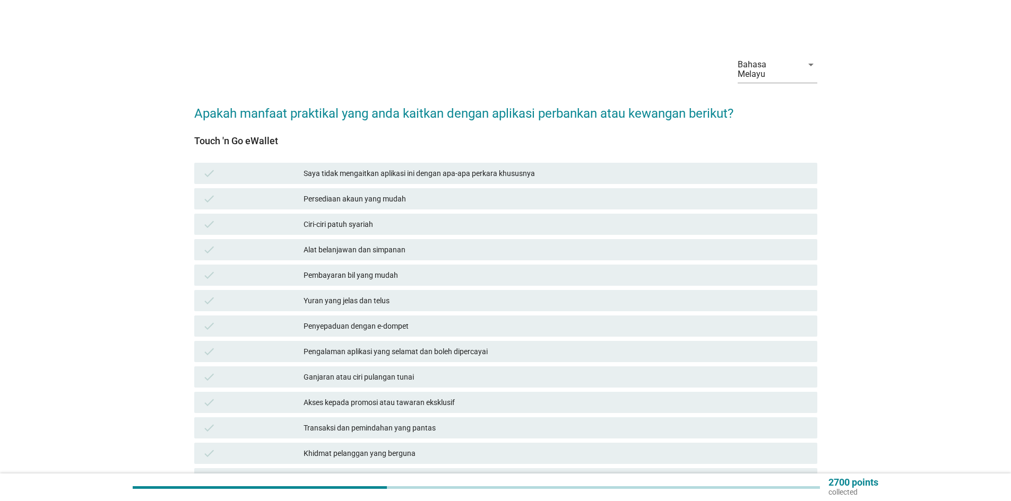
click at [401, 271] on div "Pembayaran bil yang mudah" at bounding box center [556, 275] width 505 height 13
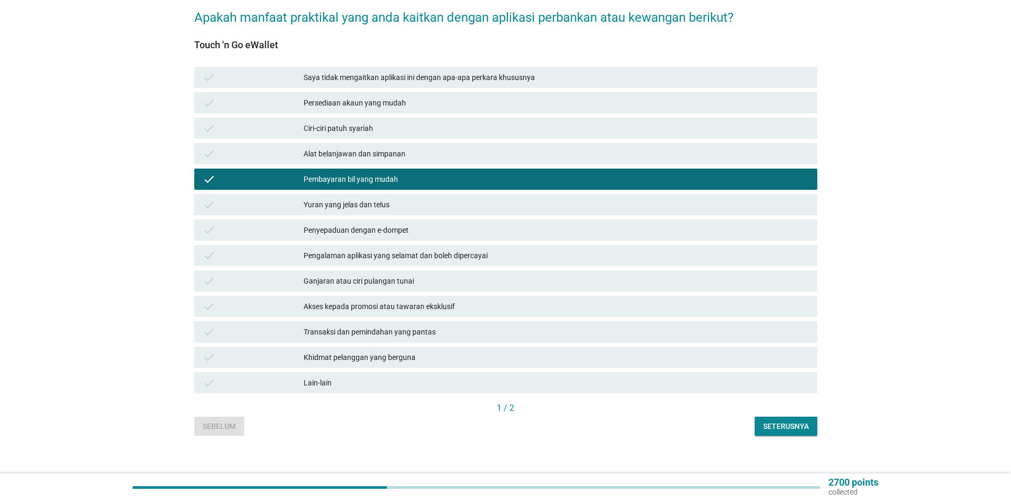
scroll to position [97, 0]
click at [448, 325] on div "Transaksi dan pemindahan yang pantas" at bounding box center [556, 331] width 505 height 13
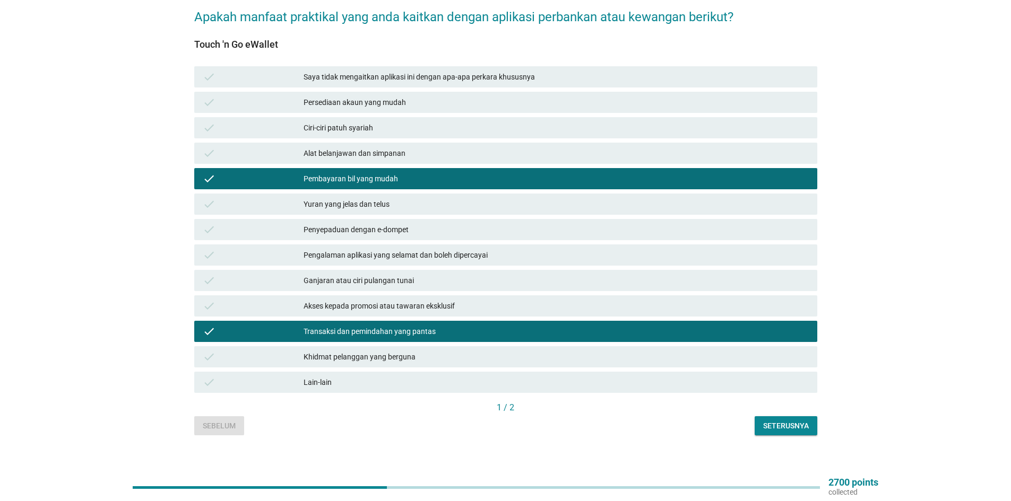
click at [792, 421] on div "Seterusnya" at bounding box center [786, 426] width 46 height 11
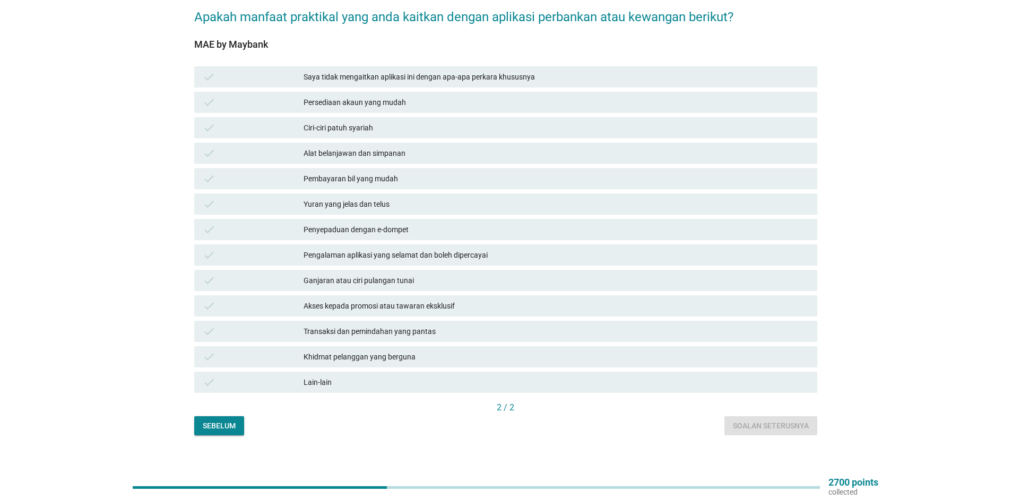
click at [357, 376] on div "Lain-lain" at bounding box center [556, 382] width 505 height 13
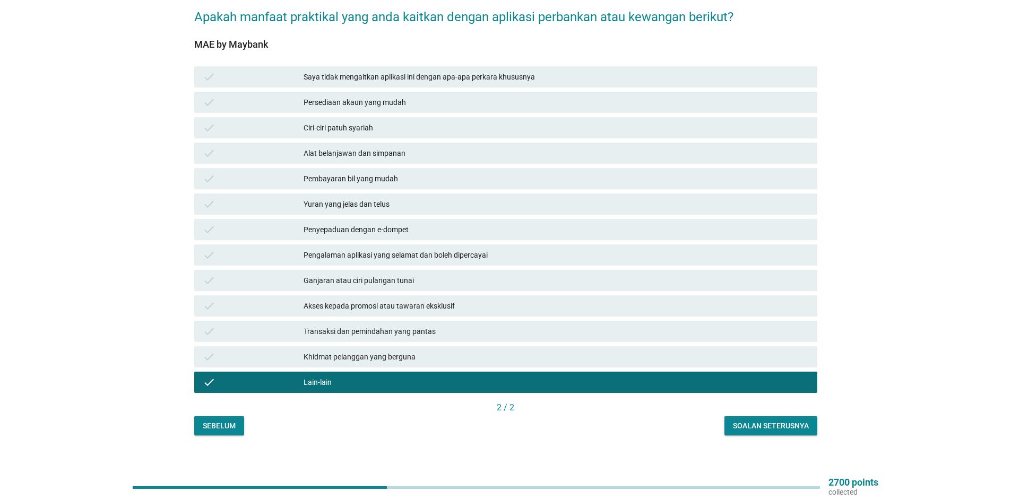
click at [794, 421] on div "Soalan seterusnya" at bounding box center [771, 426] width 76 height 11
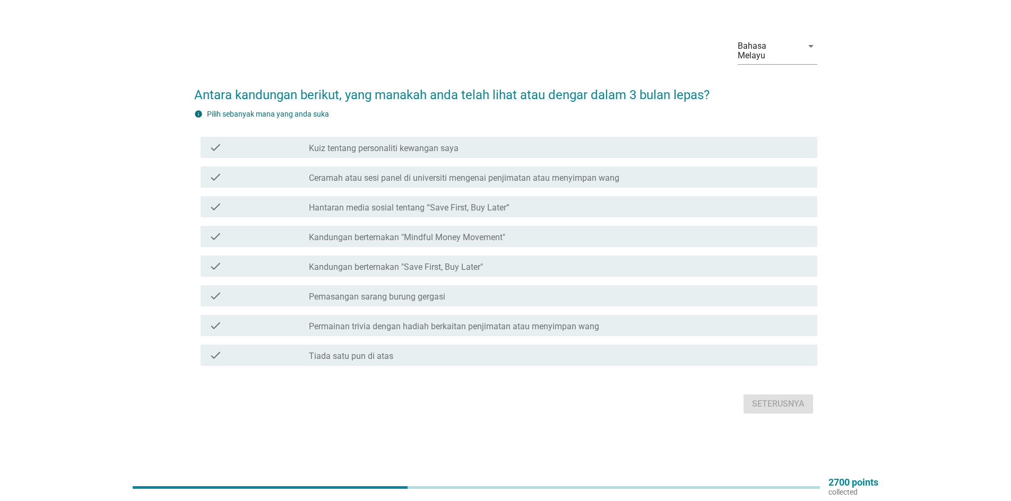
scroll to position [0, 0]
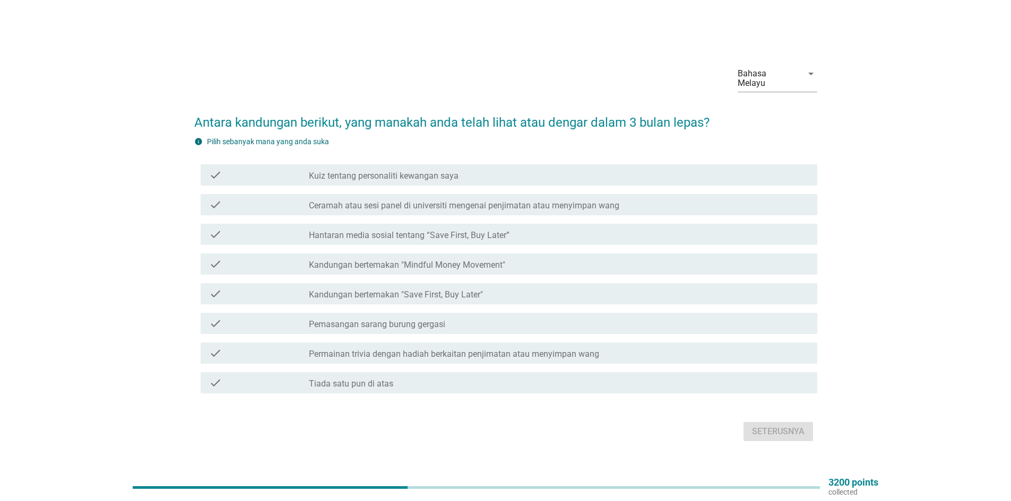
click at [434, 377] on div "check_box_outline_blank Tiada satu pun di atas" at bounding box center [559, 383] width 500 height 13
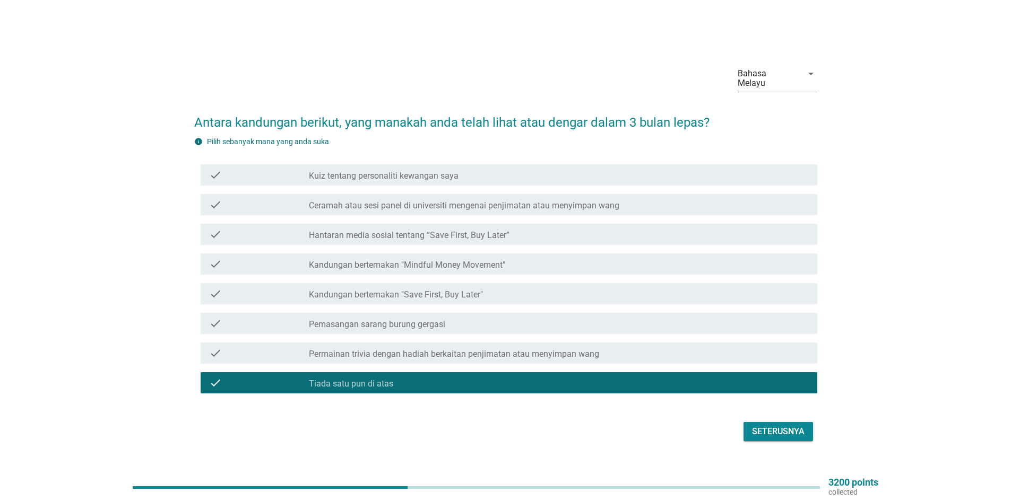
click at [779, 426] on div "Seterusnya" at bounding box center [778, 432] width 53 height 13
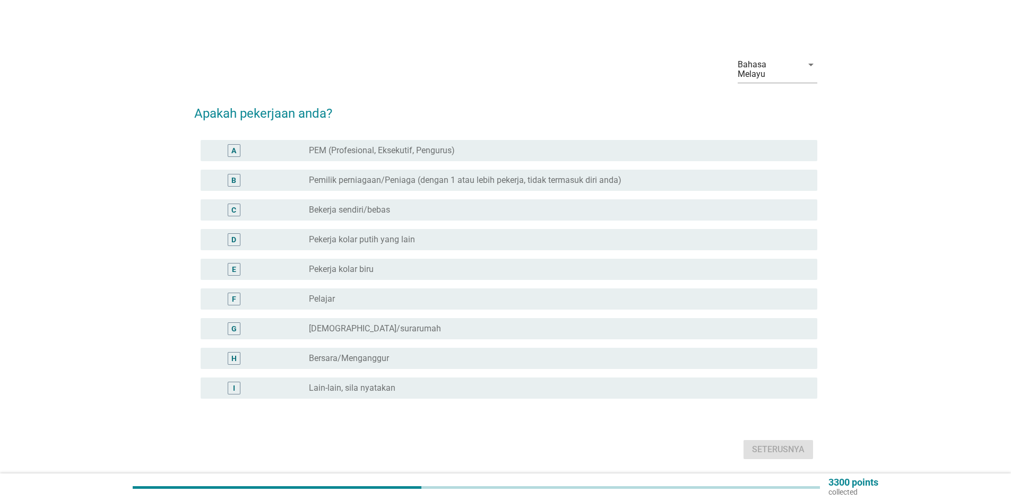
click at [366, 235] on label "Pekerja kolar putih yang lain" at bounding box center [362, 240] width 106 height 11
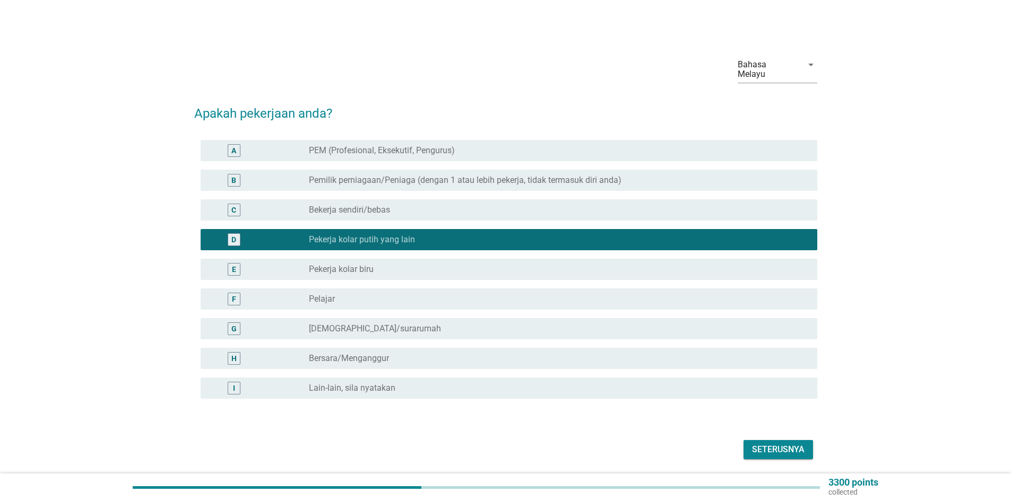
click at [777, 444] on div "Seterusnya" at bounding box center [778, 450] width 53 height 13
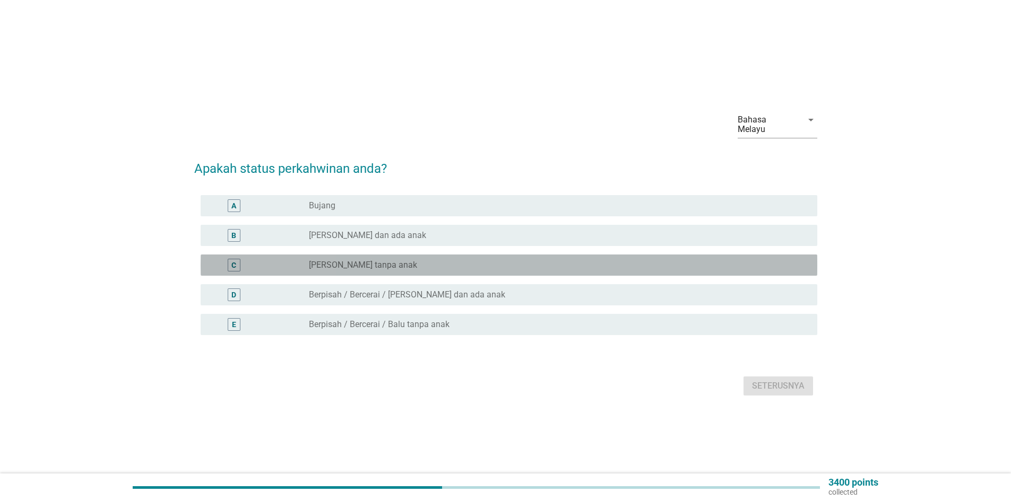
click at [432, 260] on div "radio_button_unchecked [PERSON_NAME] tanpa anak" at bounding box center [554, 265] width 491 height 11
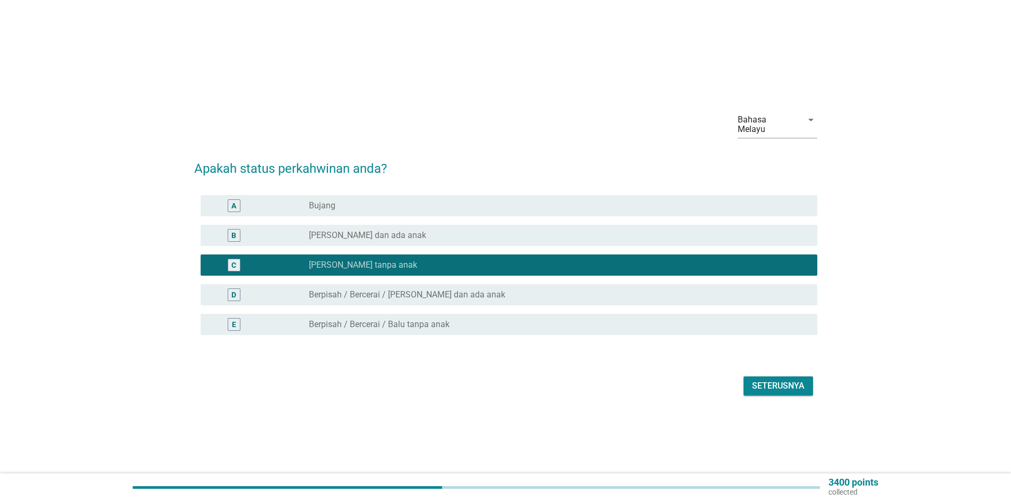
click at [781, 380] on div "Seterusnya" at bounding box center [778, 386] width 53 height 13
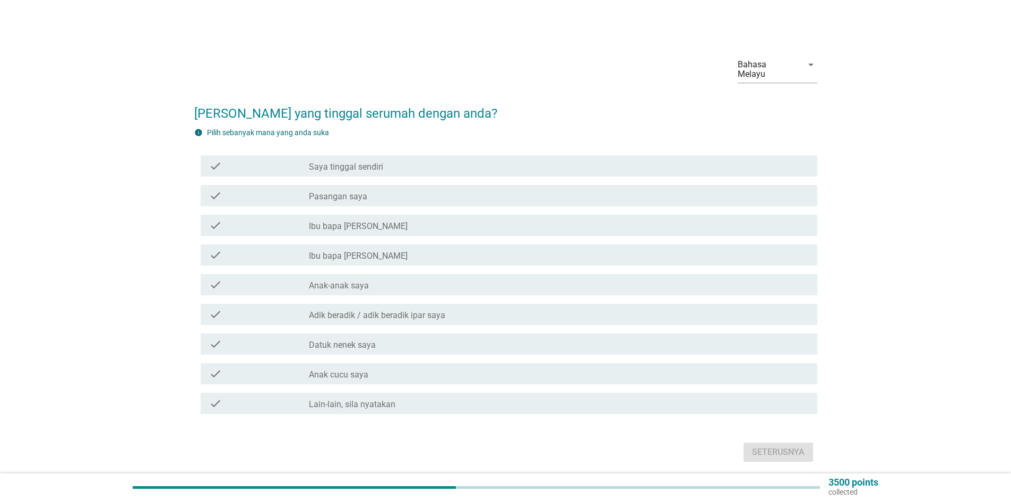
click at [394, 189] on div "check_box_outline_blank Pasangan saya" at bounding box center [559, 195] width 500 height 13
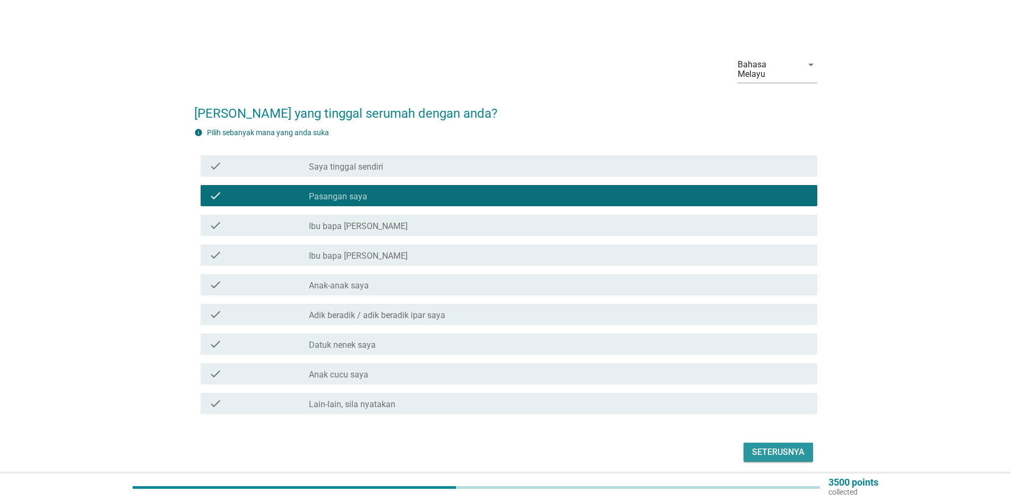
click at [763, 447] on div "Seterusnya" at bounding box center [778, 452] width 53 height 13
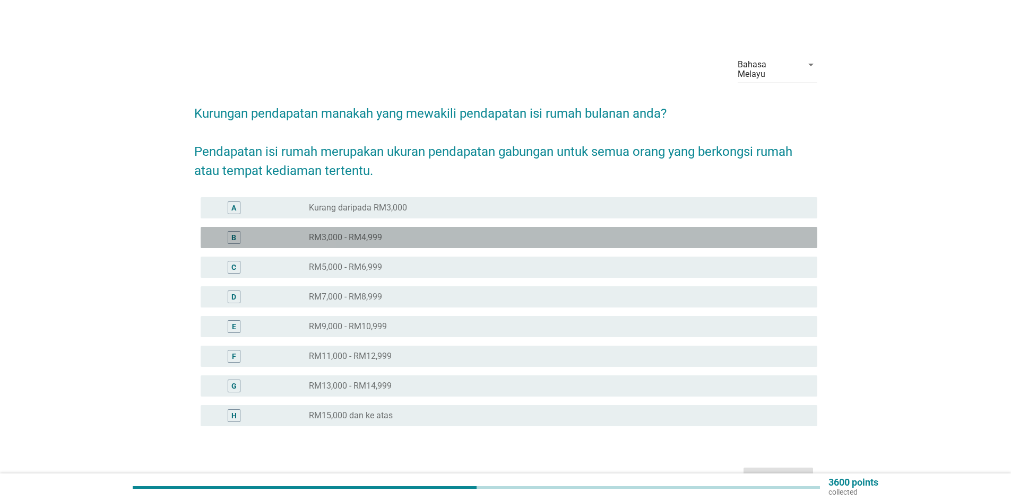
click at [531, 232] on div "radio_button_unchecked RM3,000 - RM4,999" at bounding box center [554, 237] width 491 height 11
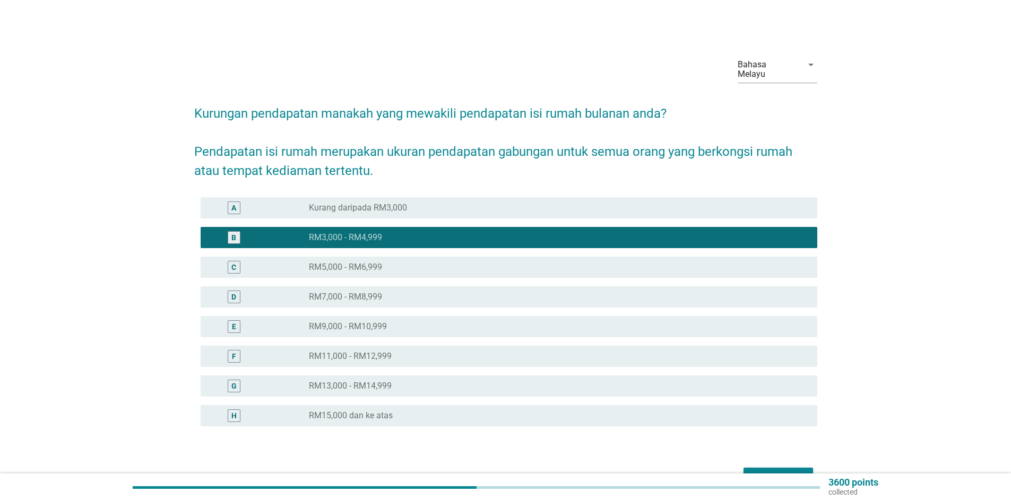
click at [769, 471] on div "Seterusnya" at bounding box center [778, 477] width 53 height 13
